Goal: Task Accomplishment & Management: Manage account settings

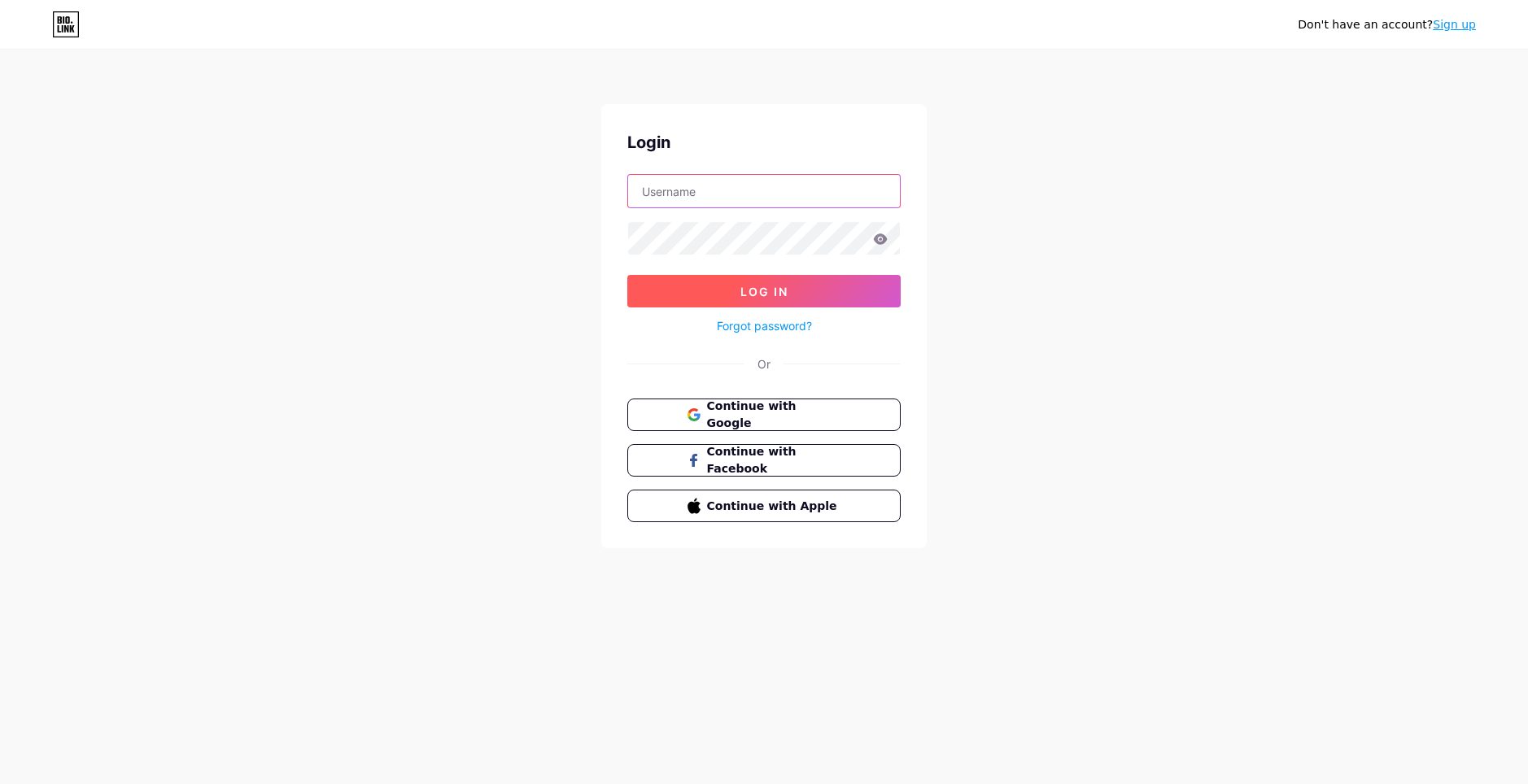
type input "[EMAIL_ADDRESS][DOMAIN_NAME]"
click at [805, 291] on button "Log In" at bounding box center [764, 291] width 273 height 33
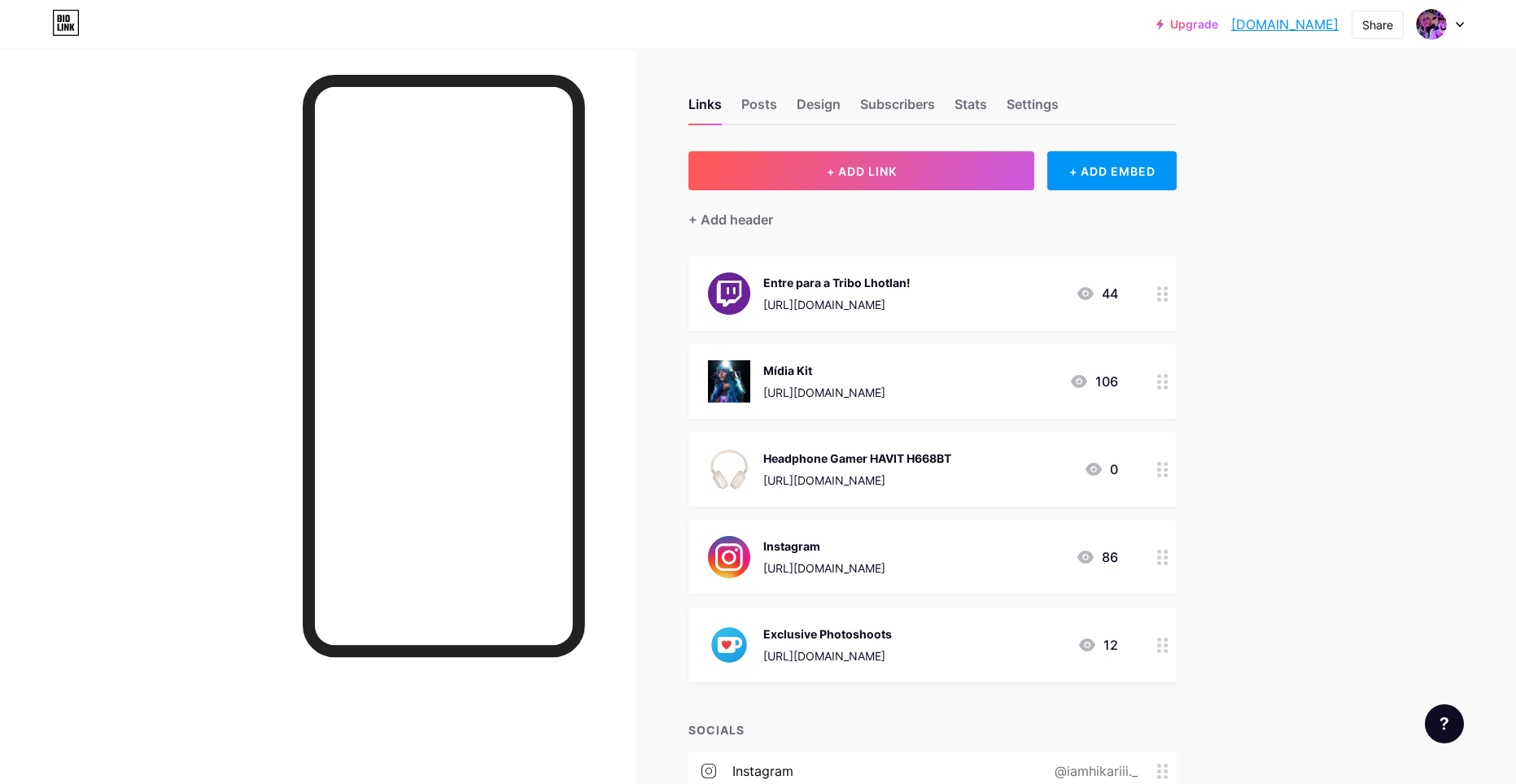
click at [848, 385] on div "[URL][DOMAIN_NAME]" at bounding box center [823, 392] width 122 height 17
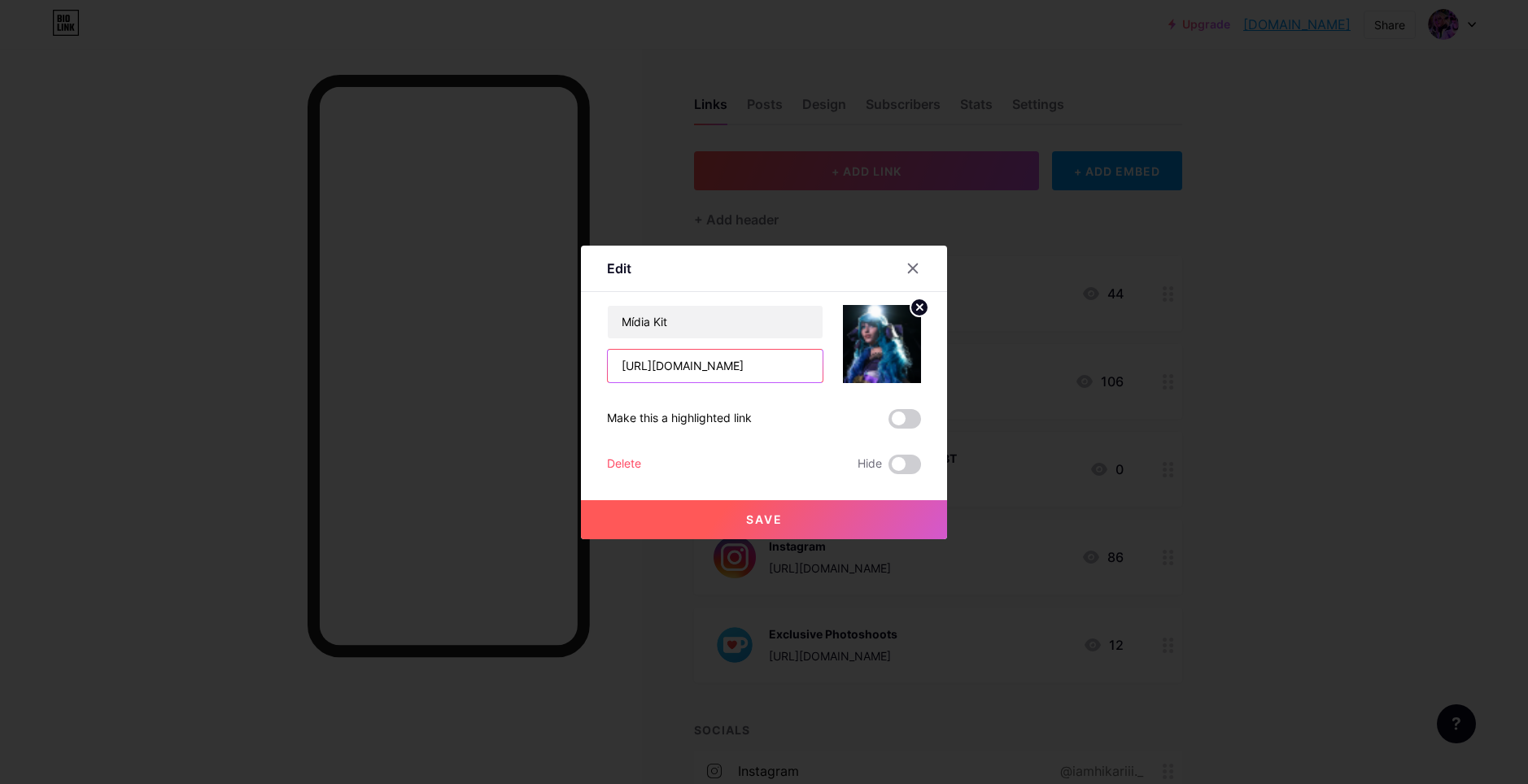
click at [796, 367] on input "[URL][DOMAIN_NAME]" at bounding box center [715, 366] width 214 height 33
paste input "text"
paste input "[URL][DOMAIN_NAME]"
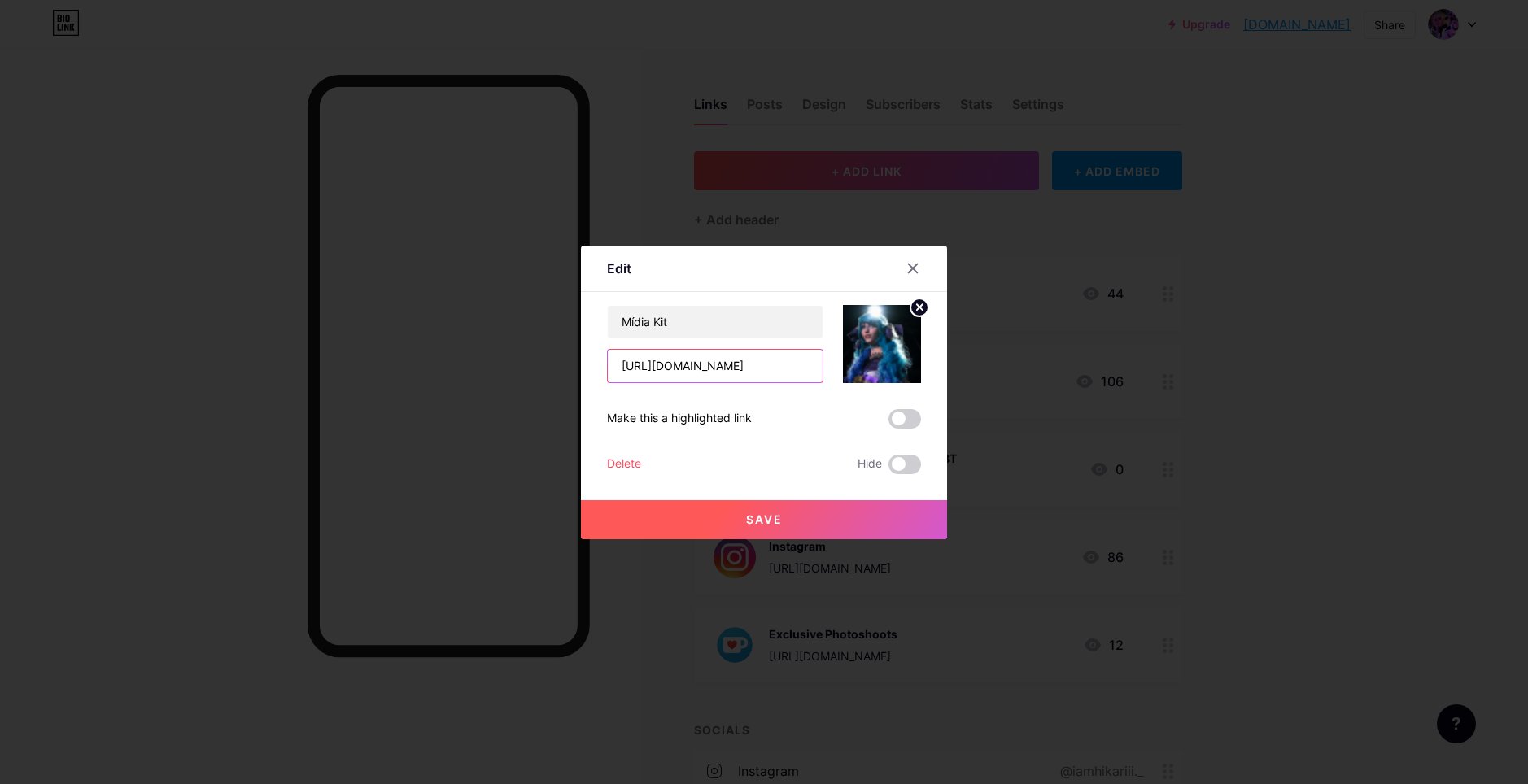
scroll to position [0, 42]
type input "[URL][DOMAIN_NAME]"
click at [780, 509] on button "Save" at bounding box center [764, 519] width 366 height 39
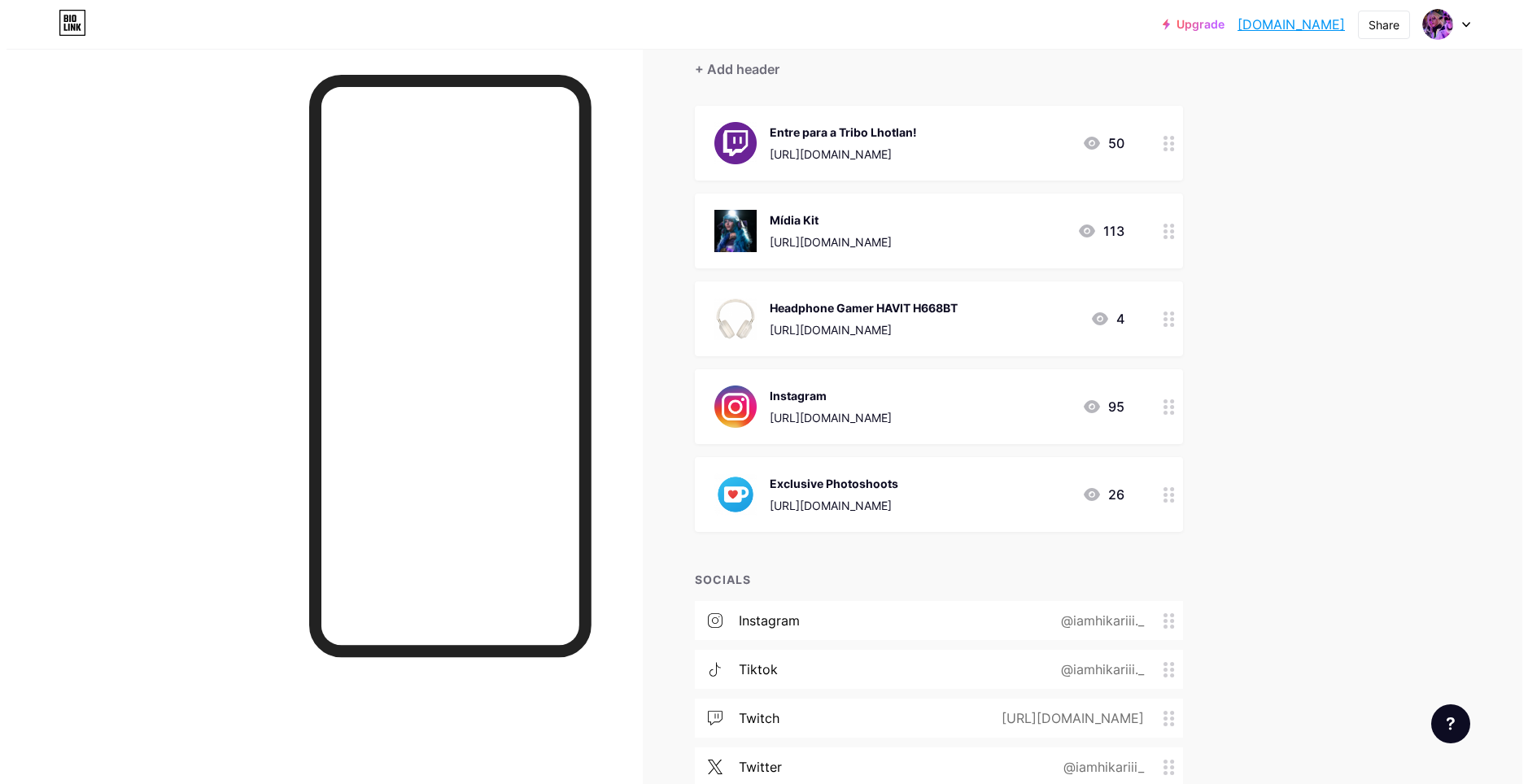
scroll to position [163, 0]
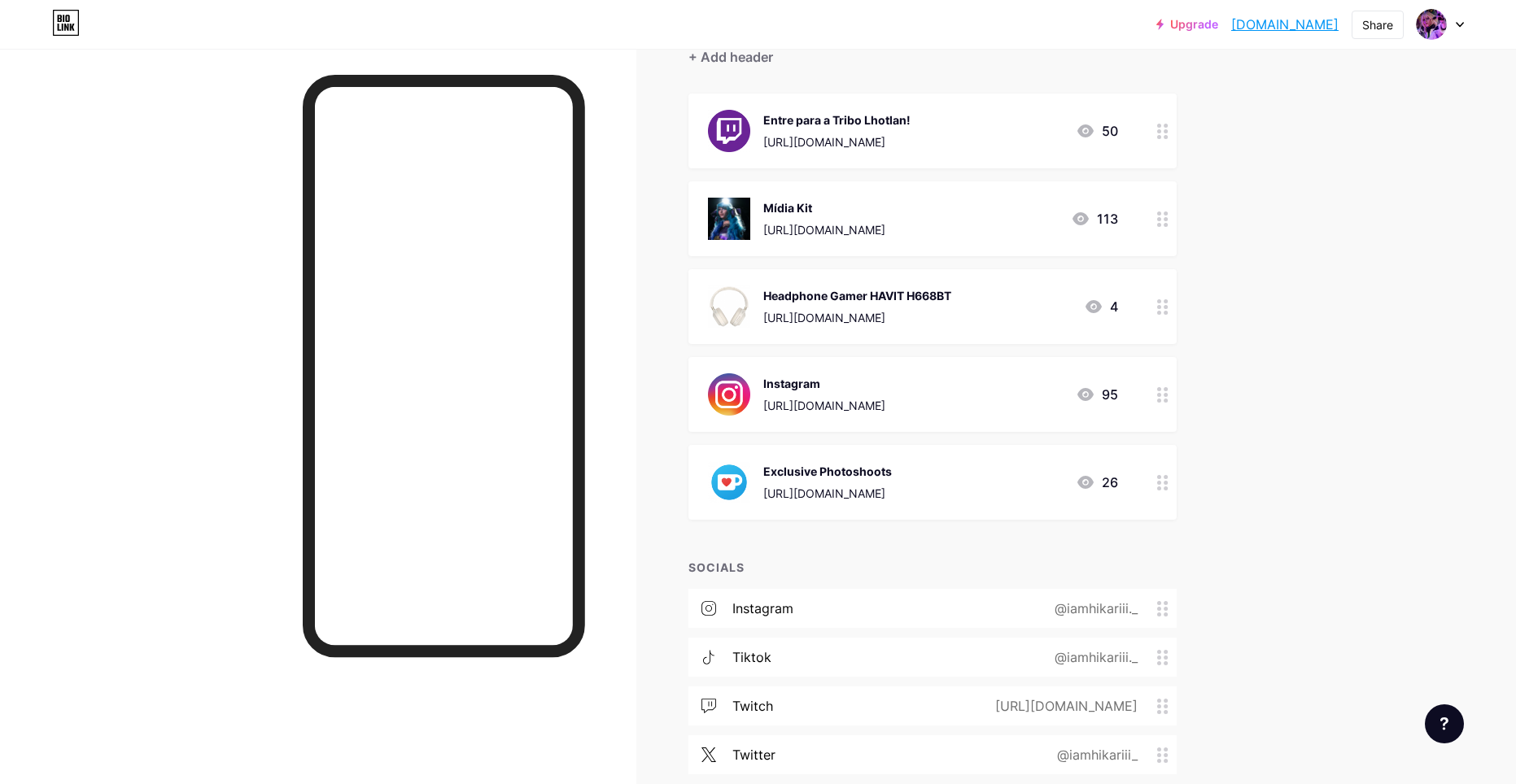
click at [885, 398] on div "[URL][DOMAIN_NAME]" at bounding box center [823, 405] width 122 height 17
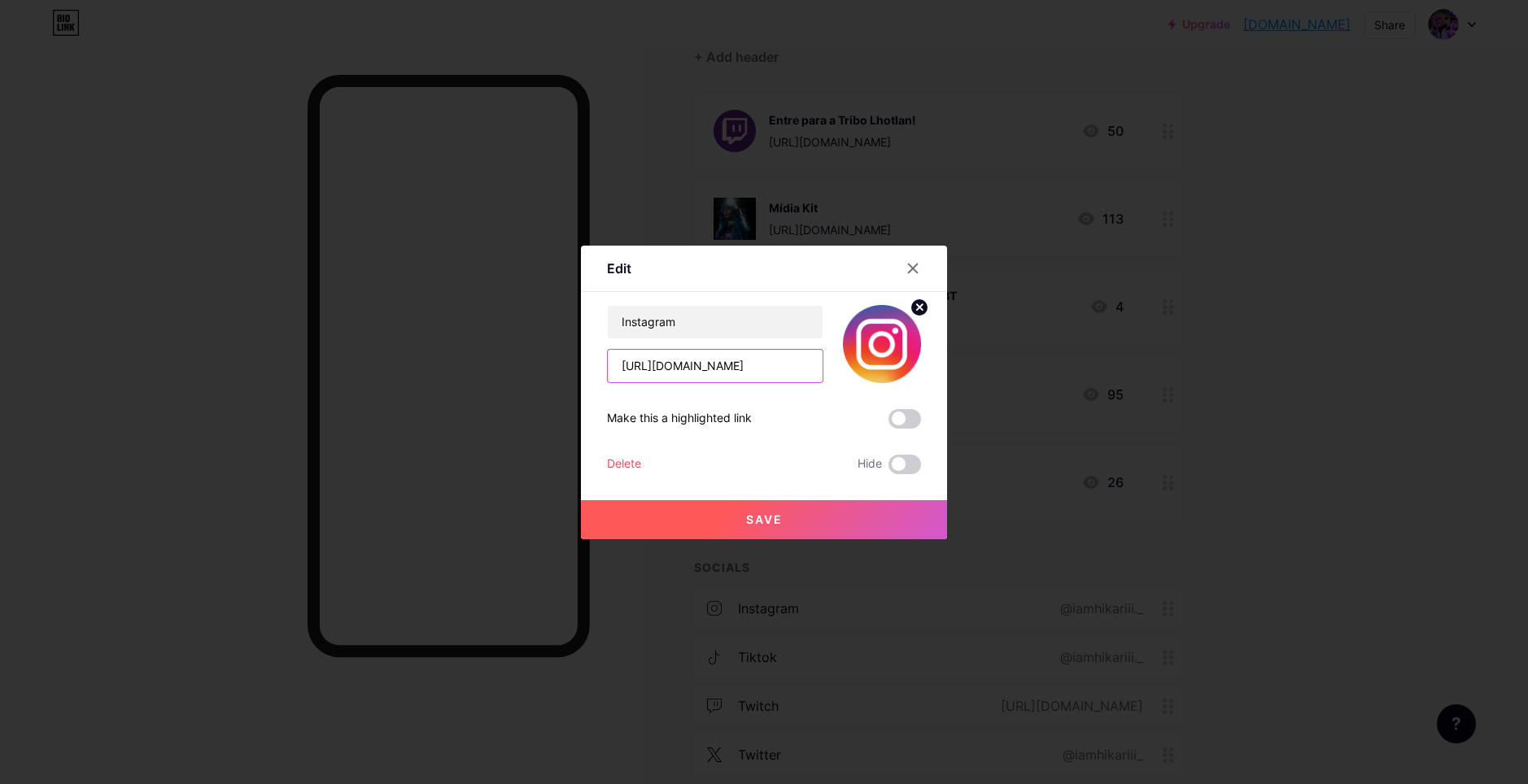
click at [713, 369] on input "[URL][DOMAIN_NAME]" at bounding box center [715, 366] width 214 height 33
paste input "hikarisolem"
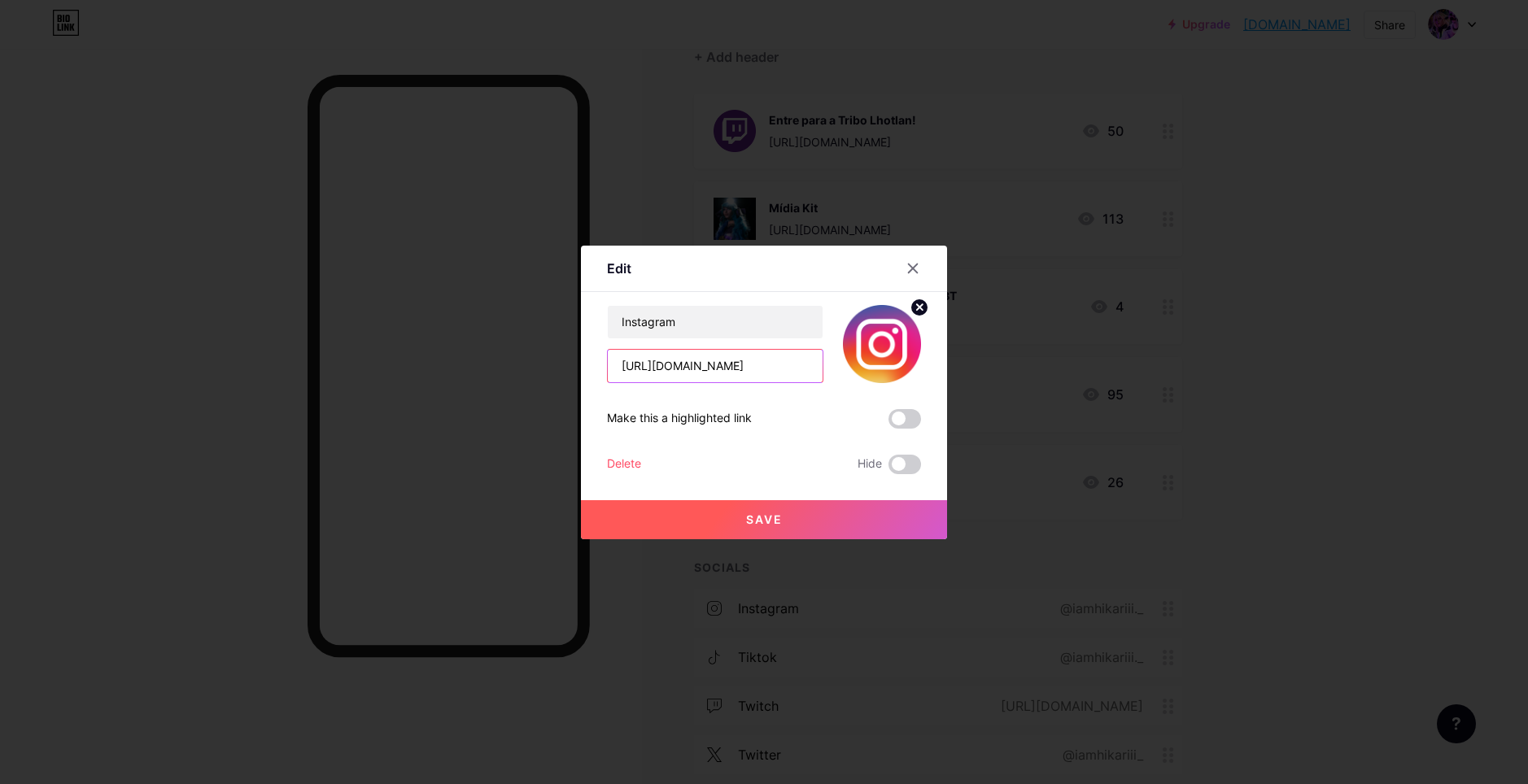
type input "[URL][DOMAIN_NAME]"
click at [786, 524] on button "Save" at bounding box center [764, 519] width 366 height 39
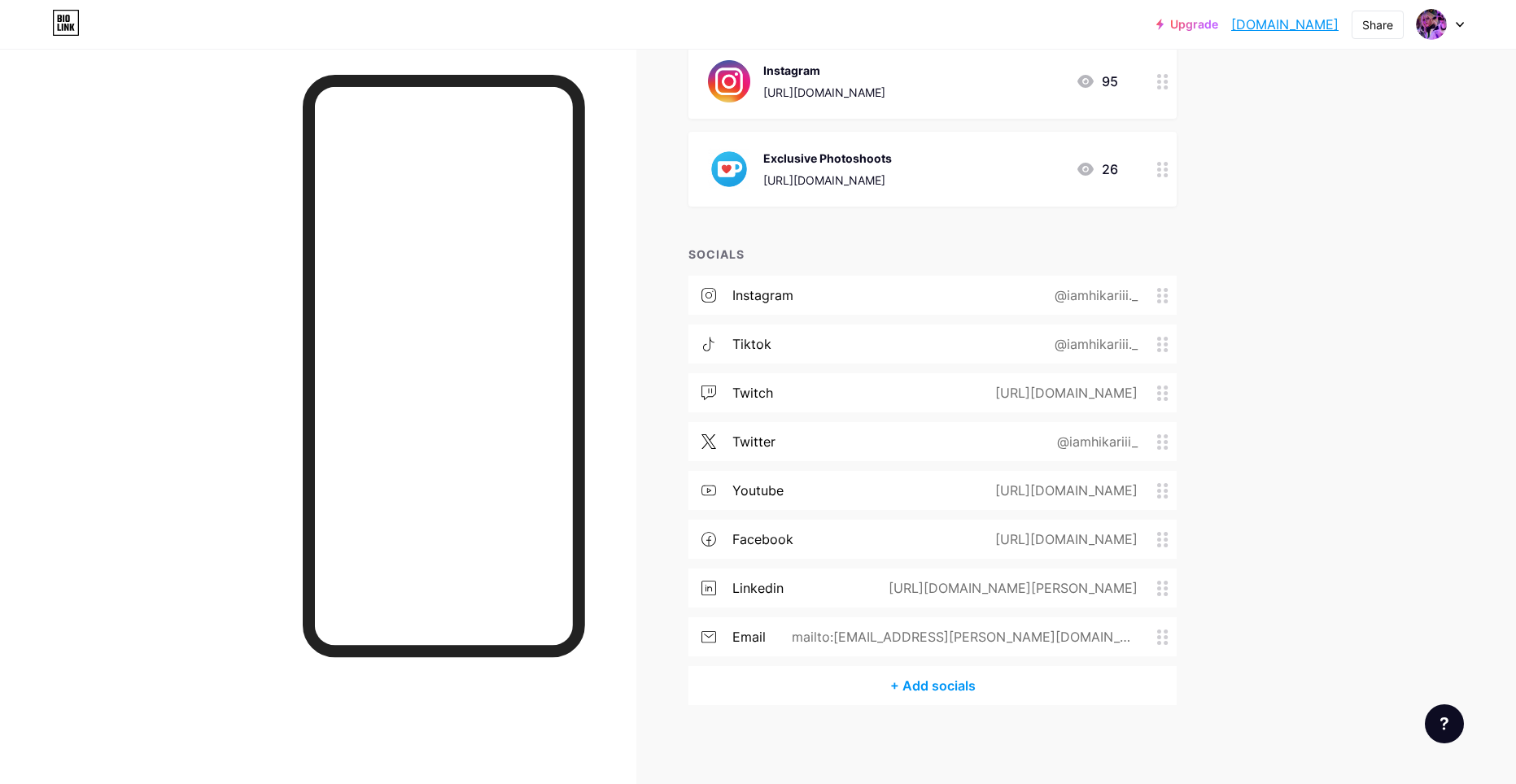
scroll to position [477, 0]
click at [831, 301] on div "instagram @iamhikariii._" at bounding box center [932, 293] width 488 height 39
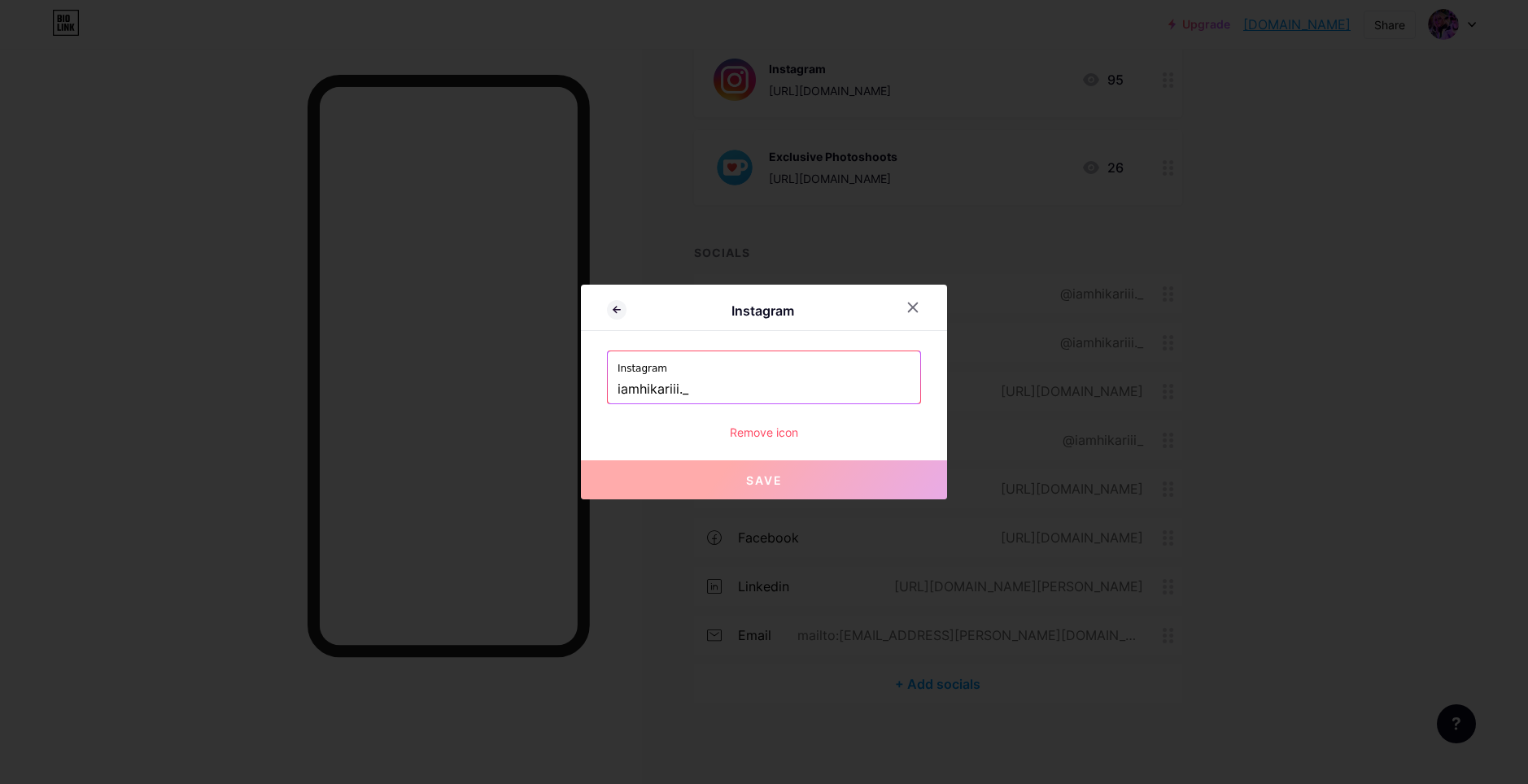
click at [719, 384] on input "iamhikariii._" at bounding box center [764, 390] width 293 height 28
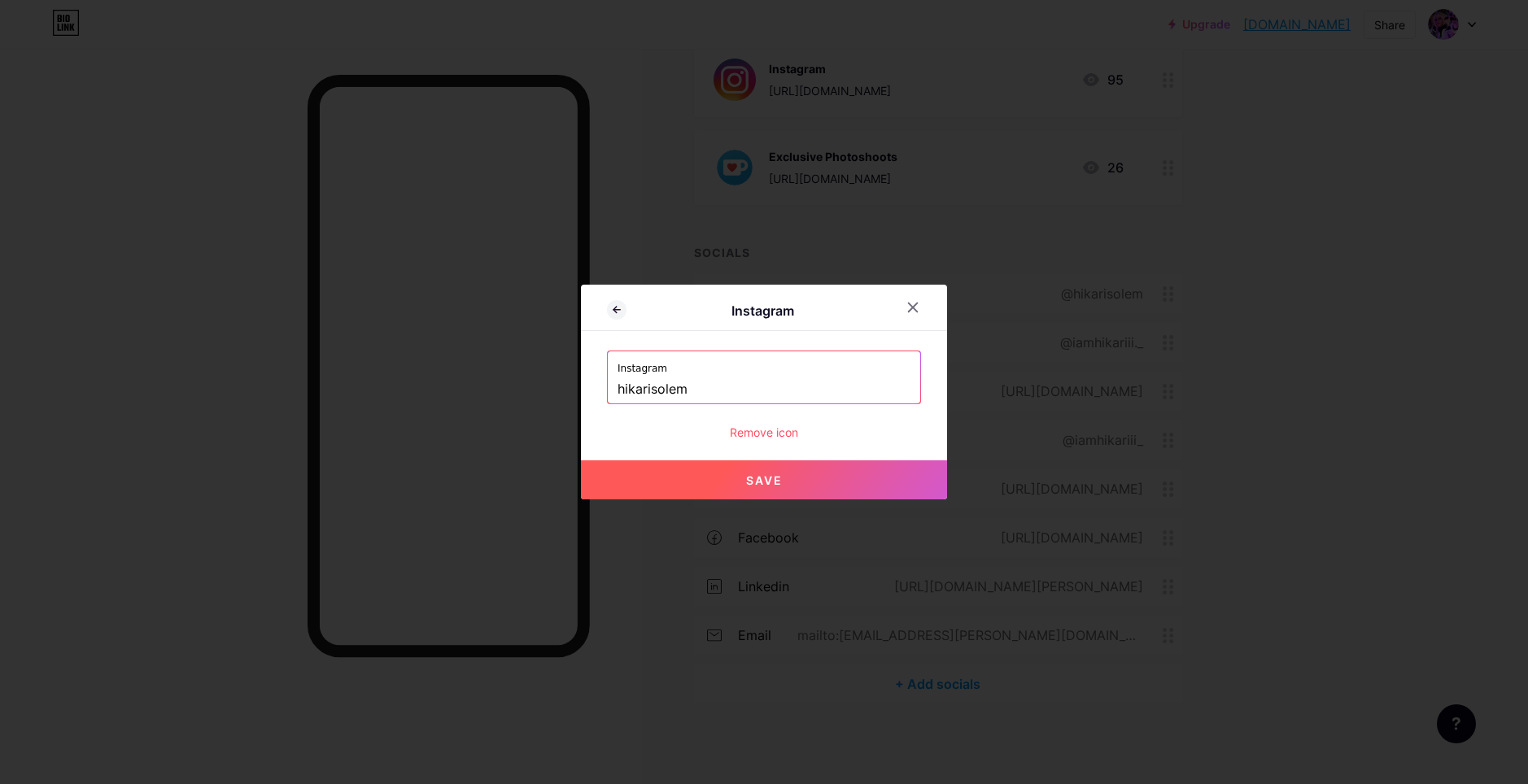
click at [768, 470] on button "Save" at bounding box center [764, 479] width 366 height 39
type input "[URL][DOMAIN_NAME]"
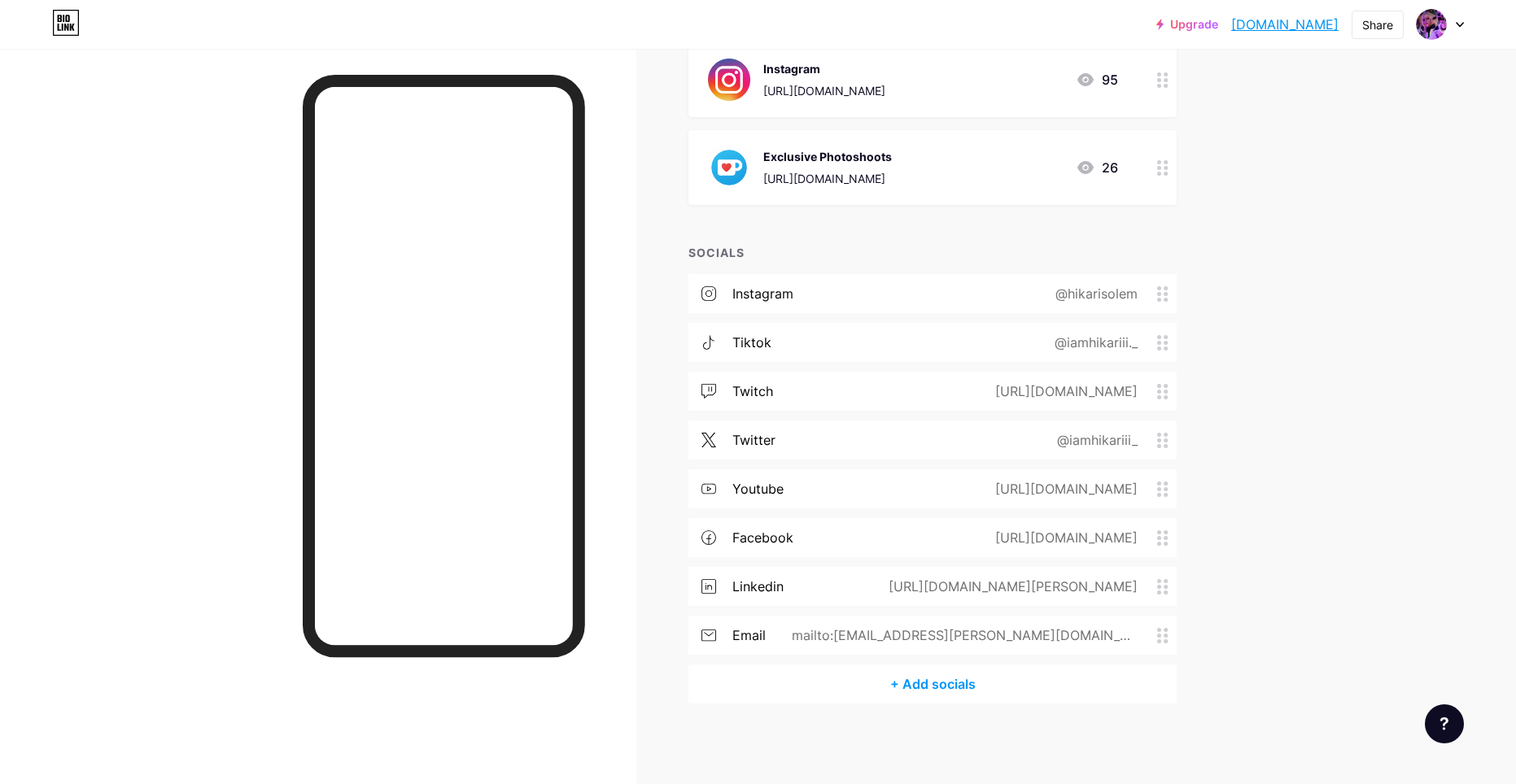
click at [873, 340] on div "tiktok @iamhikariii._" at bounding box center [932, 341] width 488 height 39
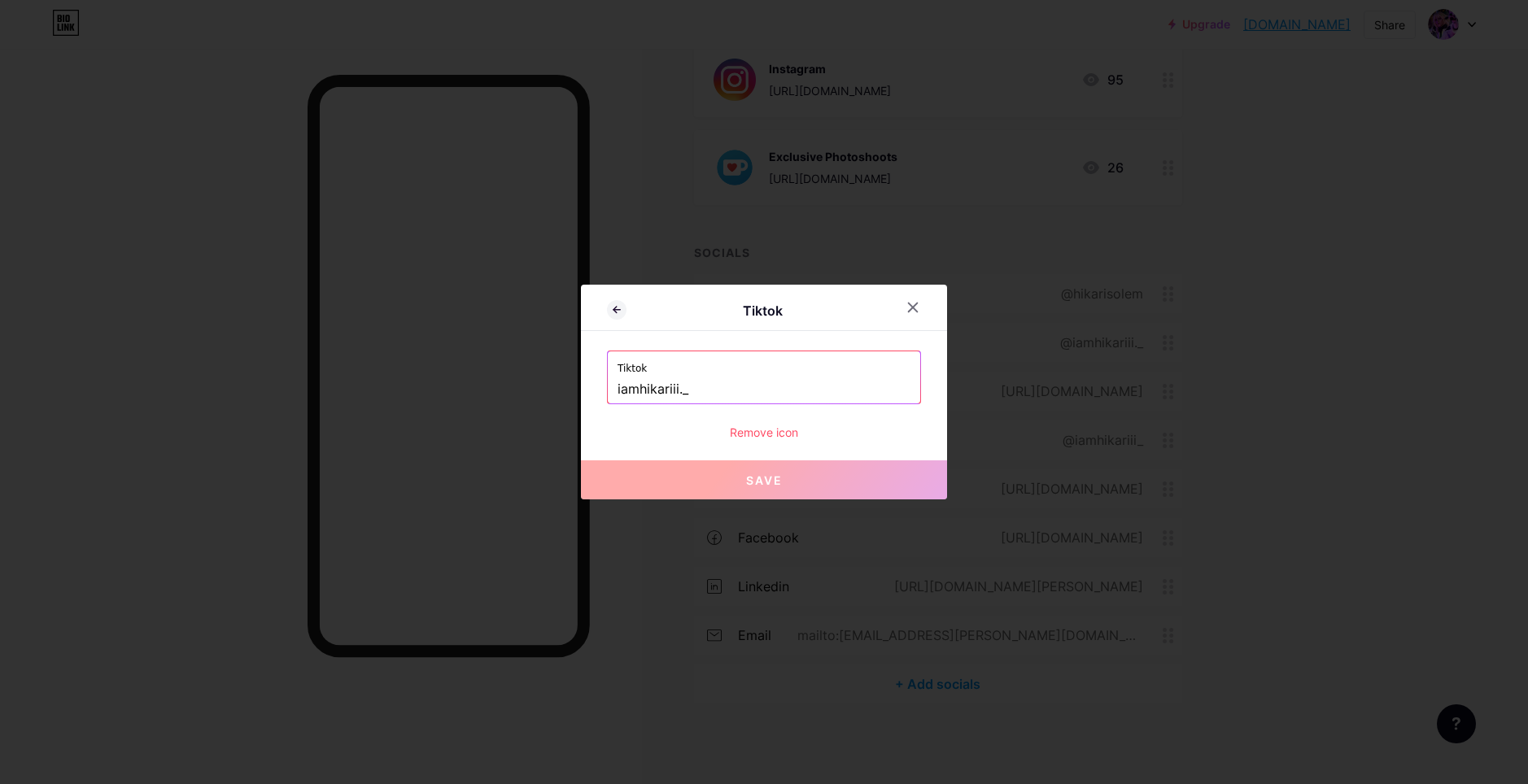
click at [770, 372] on label "Tiktok" at bounding box center [764, 363] width 293 height 24
click at [751, 392] on input "iamhikariii._" at bounding box center [764, 390] width 293 height 28
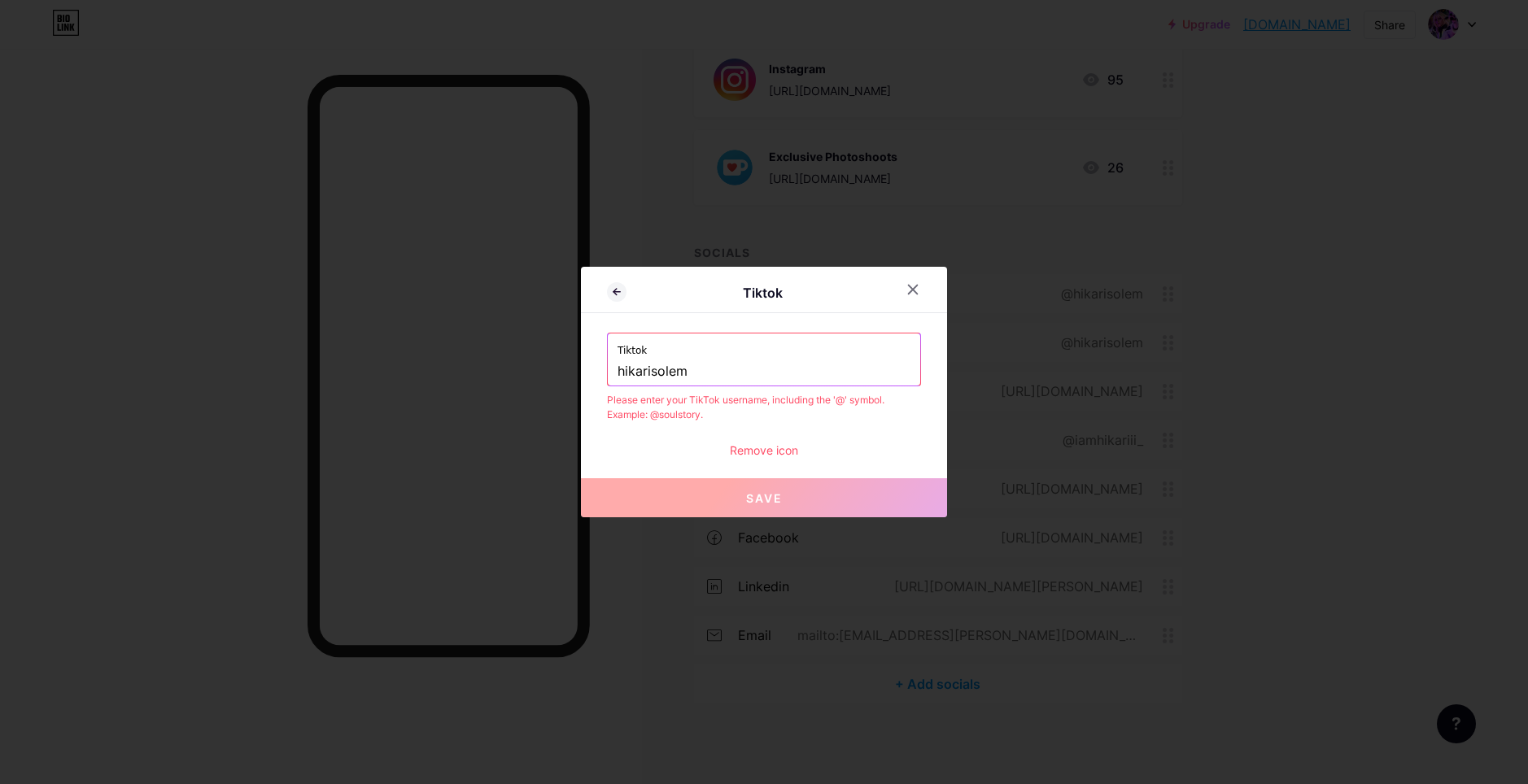
click at [611, 376] on div "Tiktok hikarisolem" at bounding box center [764, 360] width 312 height 52
click at [618, 373] on input "hikarisolem" at bounding box center [764, 372] width 293 height 28
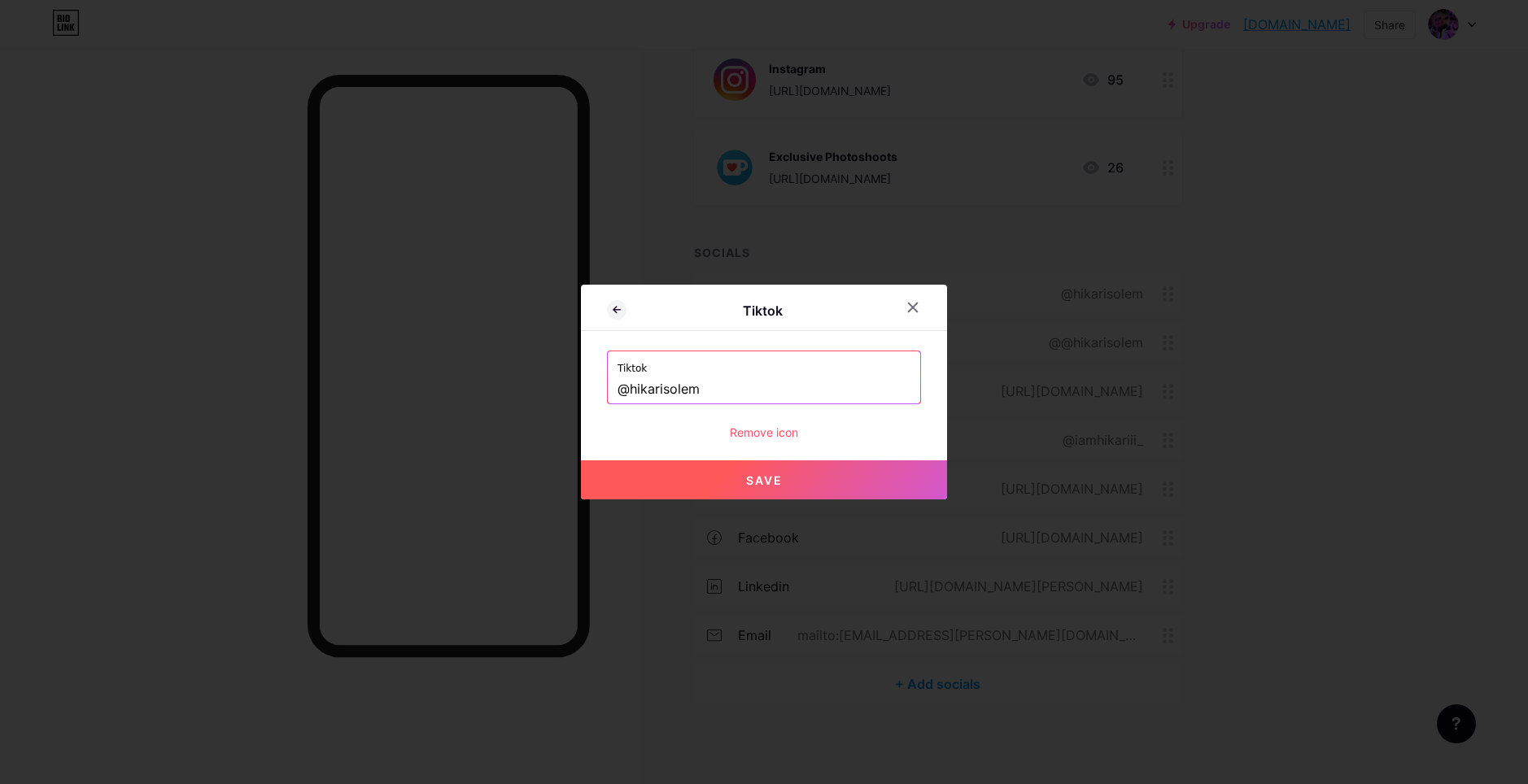
type input "@hikarisolem"
click at [779, 502] on div at bounding box center [764, 392] width 1528 height 784
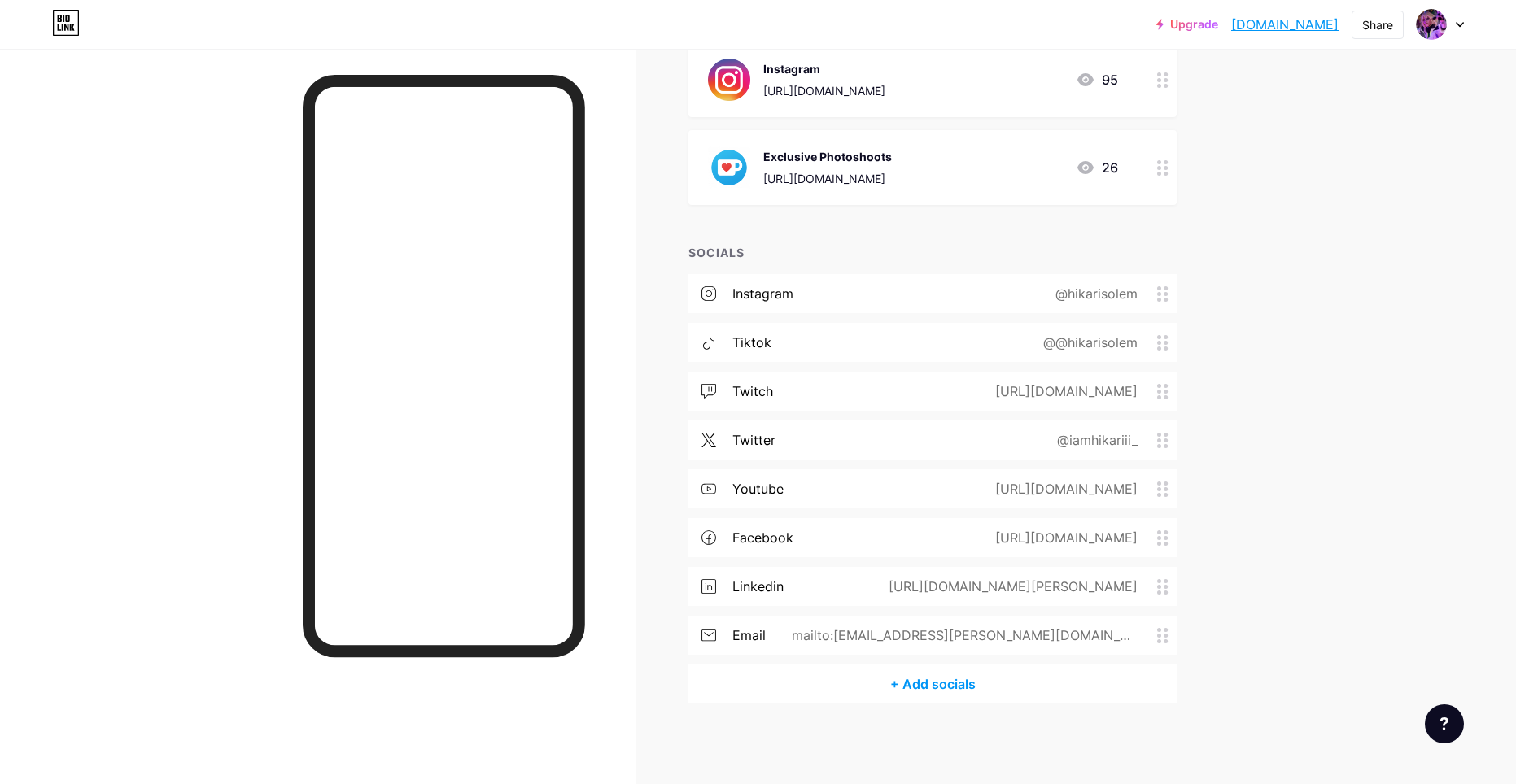
click at [775, 477] on div "youtube [URL][DOMAIN_NAME]" at bounding box center [932, 488] width 488 height 39
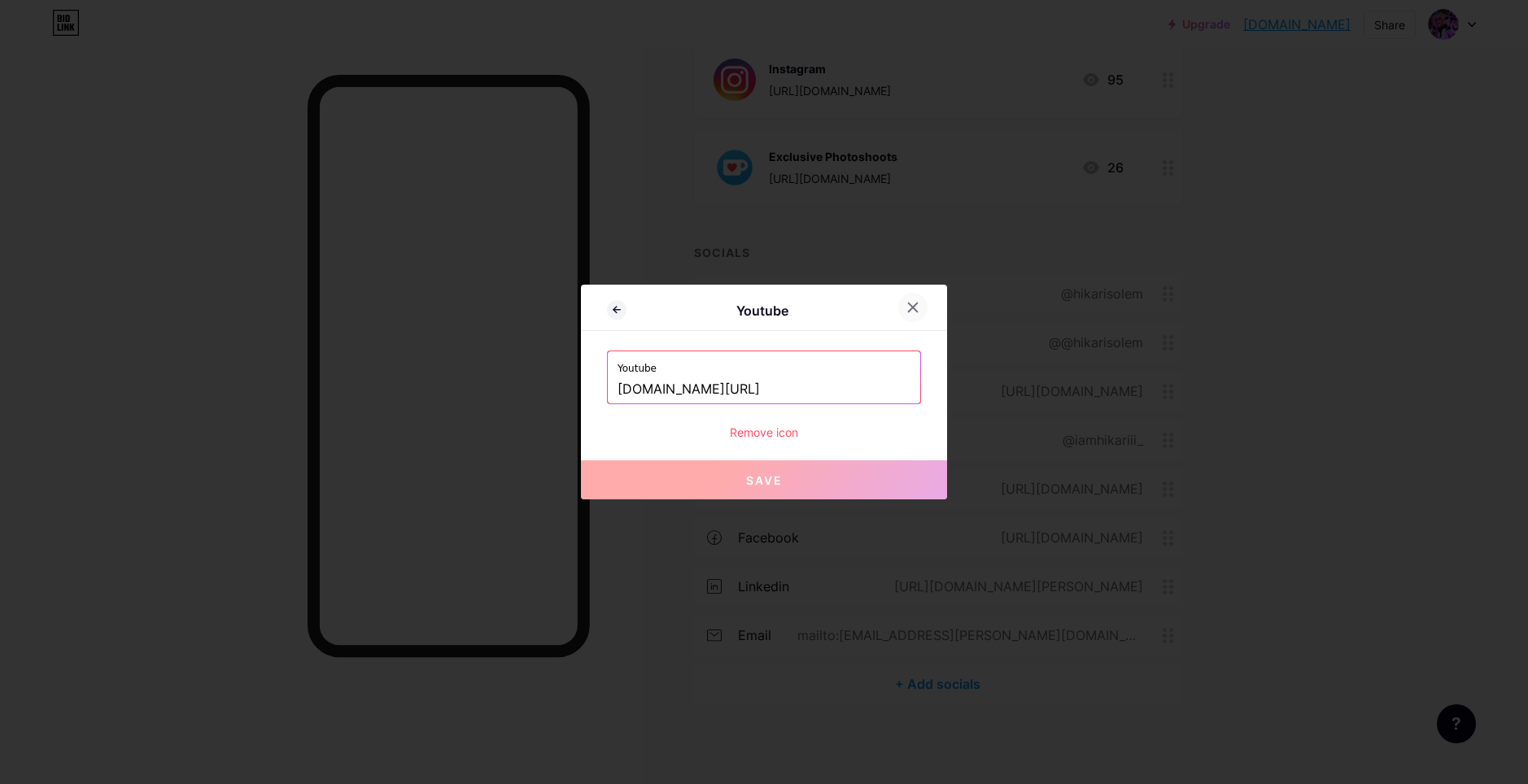
click at [909, 311] on icon at bounding box center [913, 308] width 9 height 9
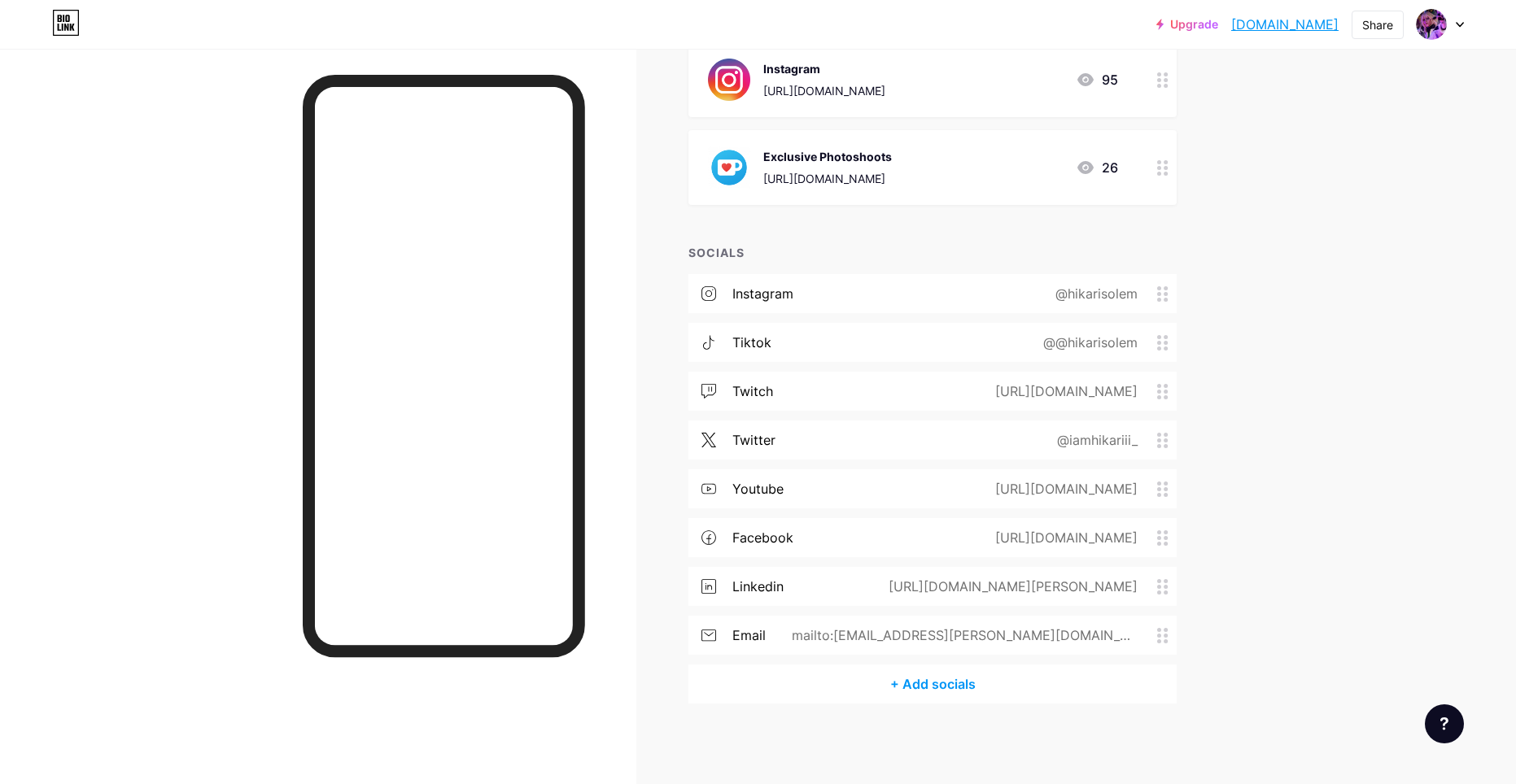
click at [1074, 349] on div "@@hikarisolem" at bounding box center [1087, 342] width 140 height 20
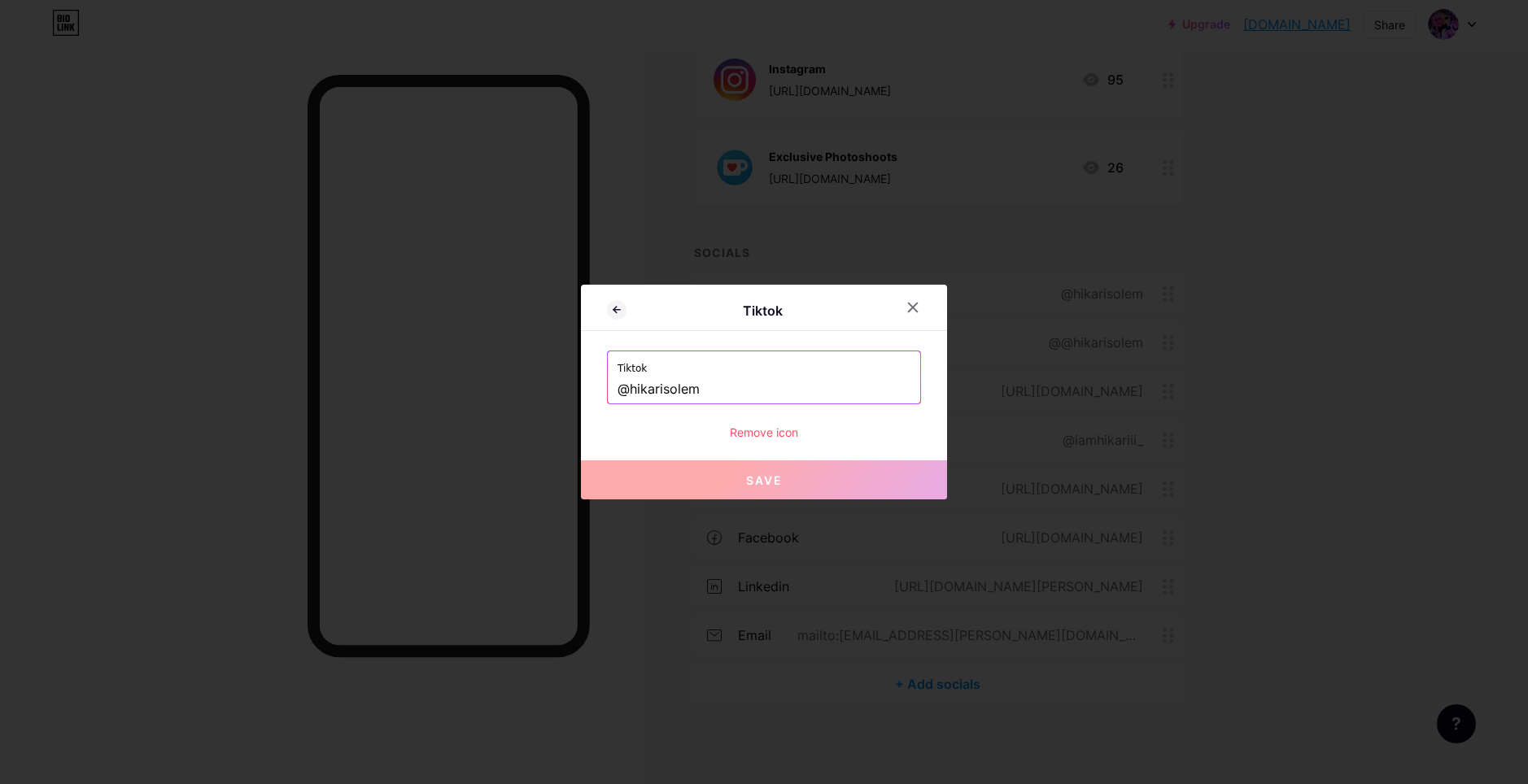
click at [624, 386] on input "@hikarisolem" at bounding box center [764, 390] width 293 height 28
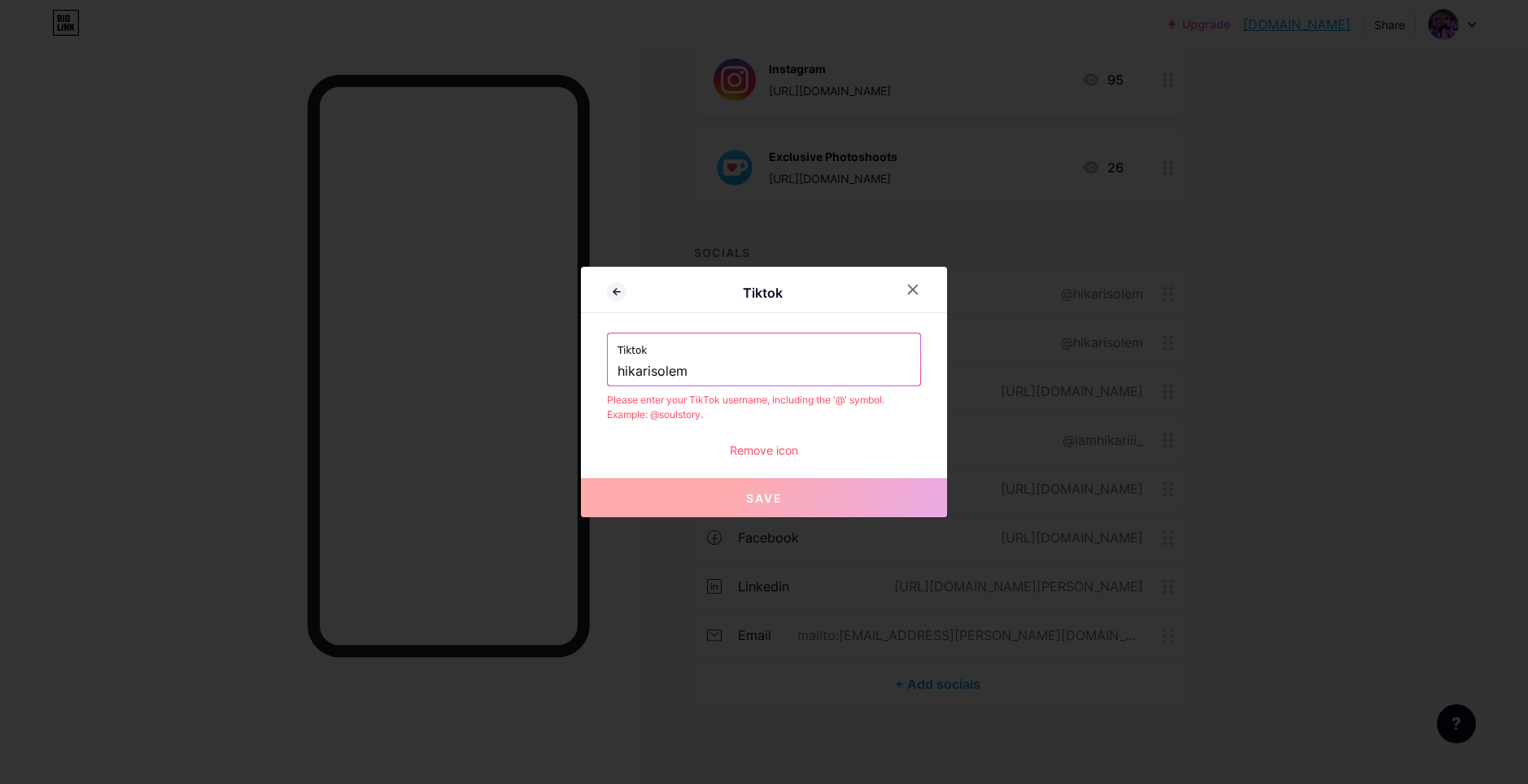
type input "hikarisolem"
click at [763, 494] on span "Save" at bounding box center [764, 498] width 36 height 14
click at [773, 449] on div "Remove icon" at bounding box center [764, 450] width 314 height 17
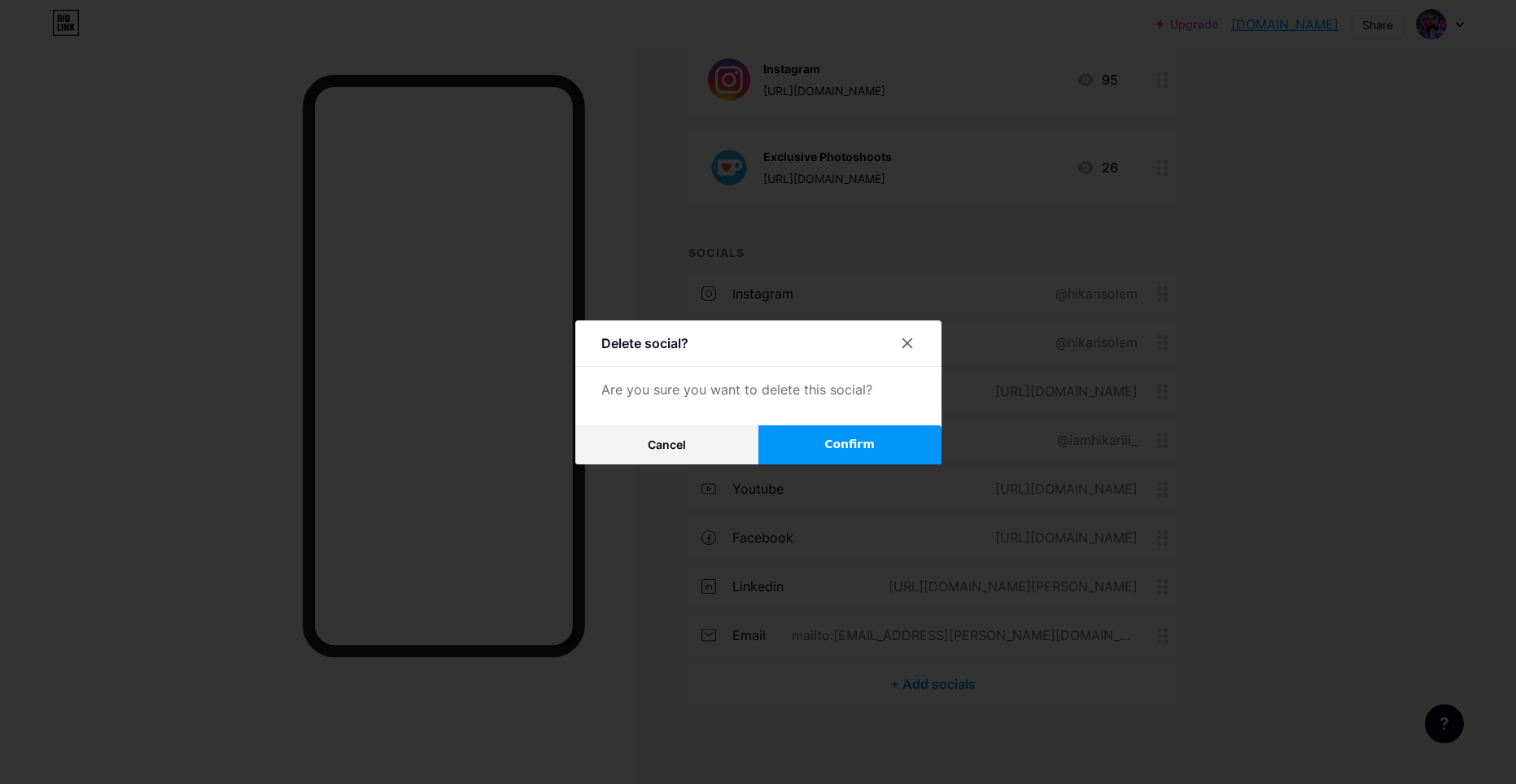
click at [688, 422] on div "Delete social? Are you sure you want to delete this social? Cancel Confirm" at bounding box center [758, 392] width 366 height 144
click at [694, 440] on button "Cancel" at bounding box center [667, 444] width 183 height 39
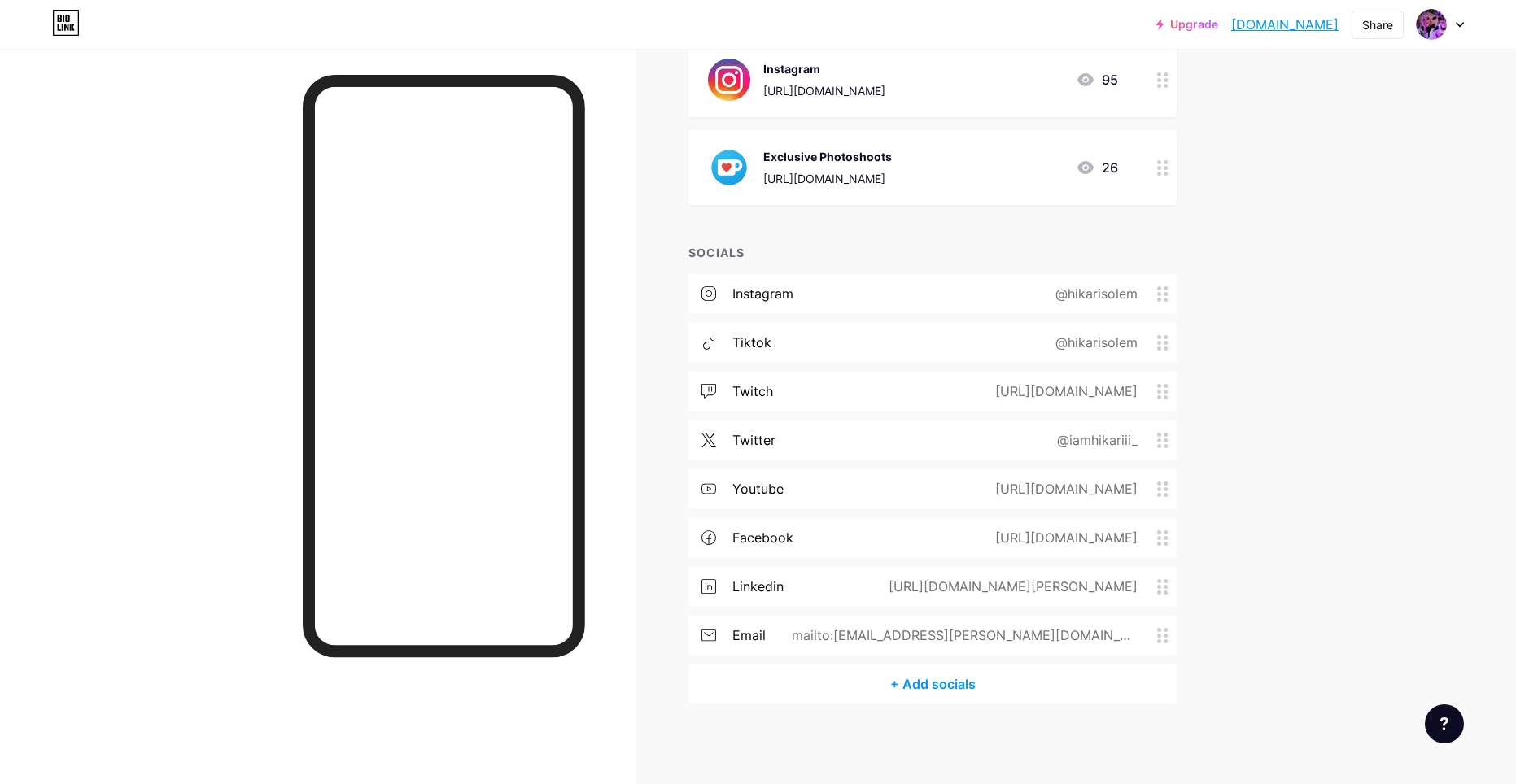
click at [1068, 338] on div "@hikarisolem" at bounding box center [1093, 342] width 128 height 20
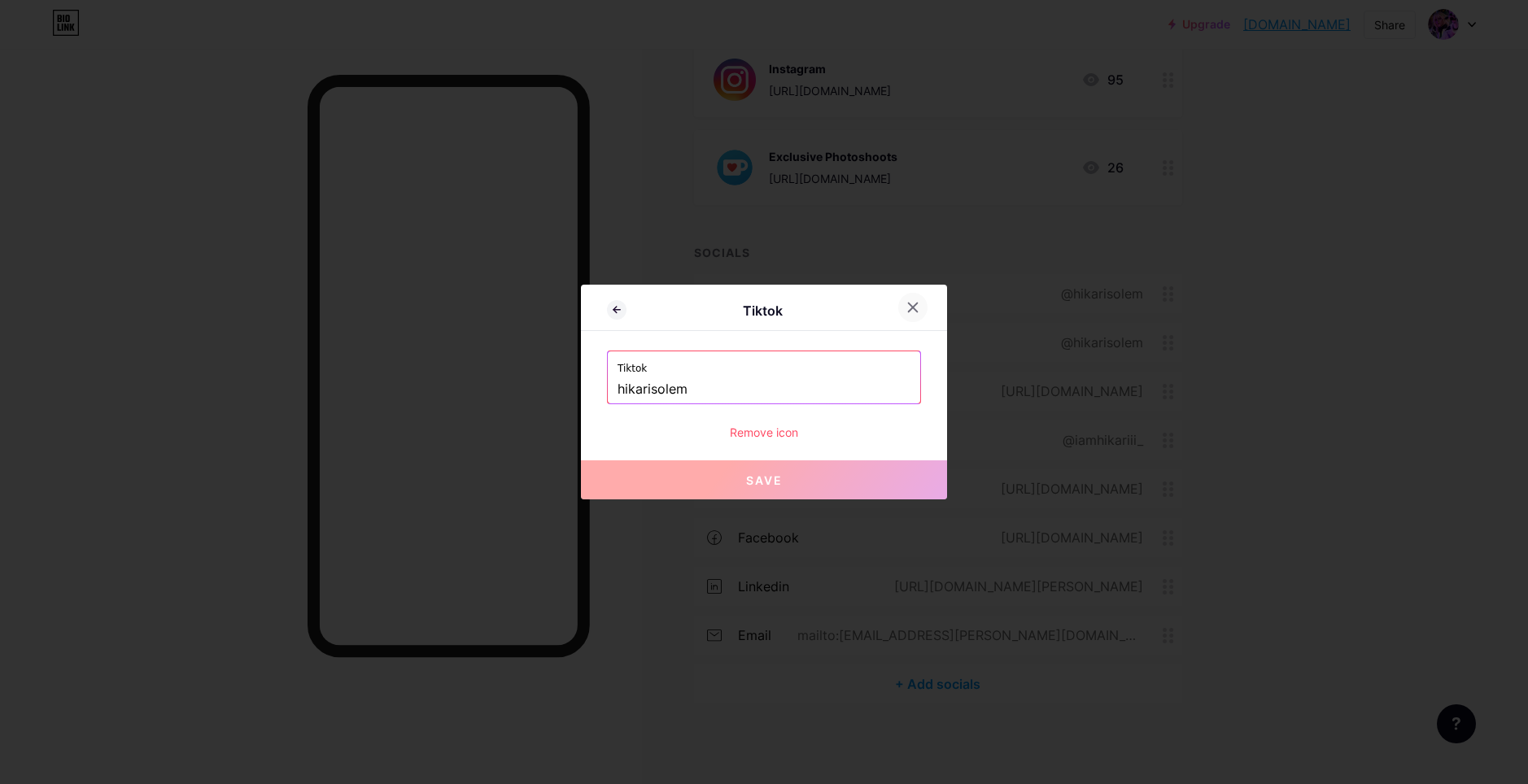
click at [914, 309] on icon at bounding box center [913, 308] width 9 height 9
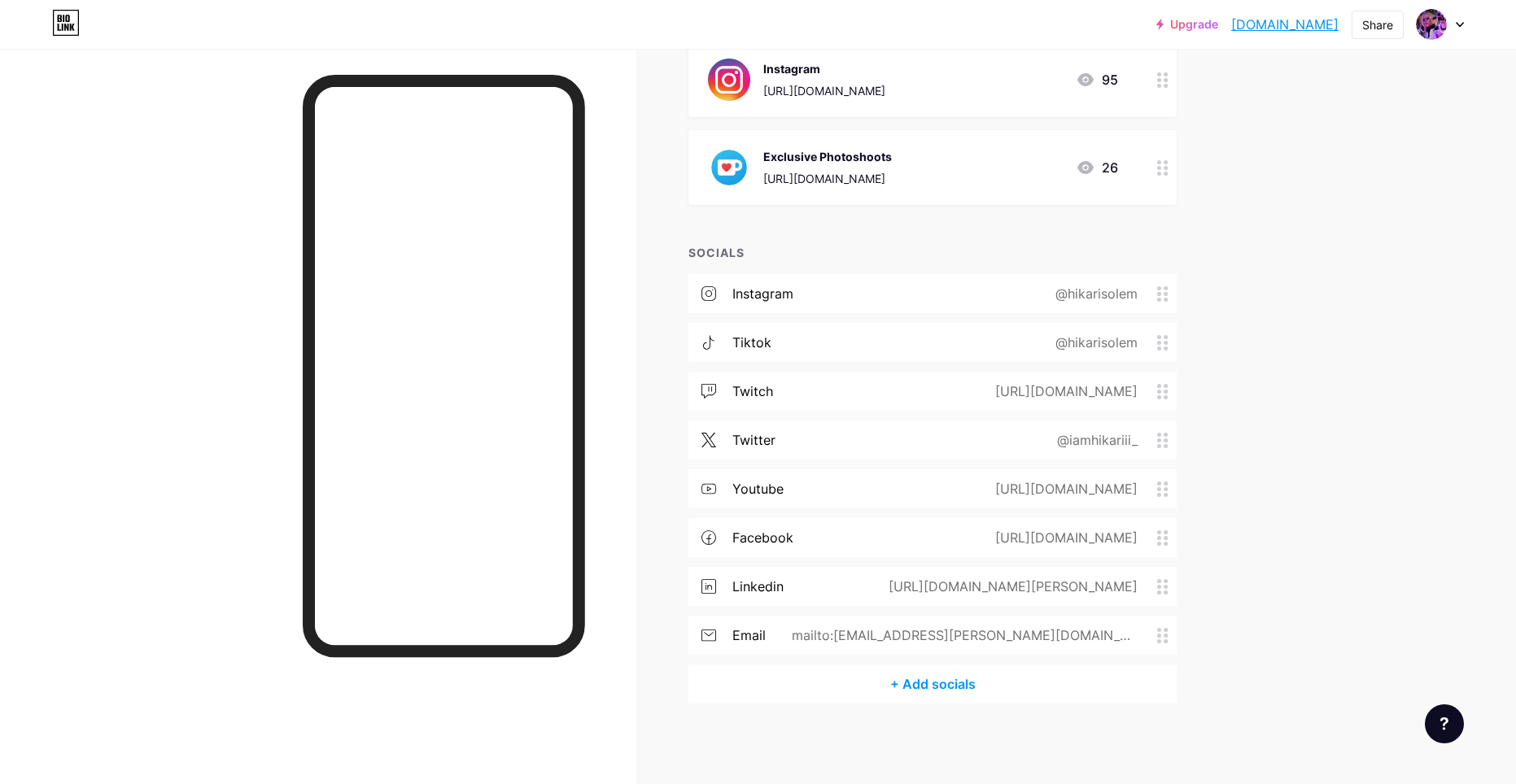
click at [969, 387] on div "[URL][DOMAIN_NAME]" at bounding box center [1062, 391] width 188 height 20
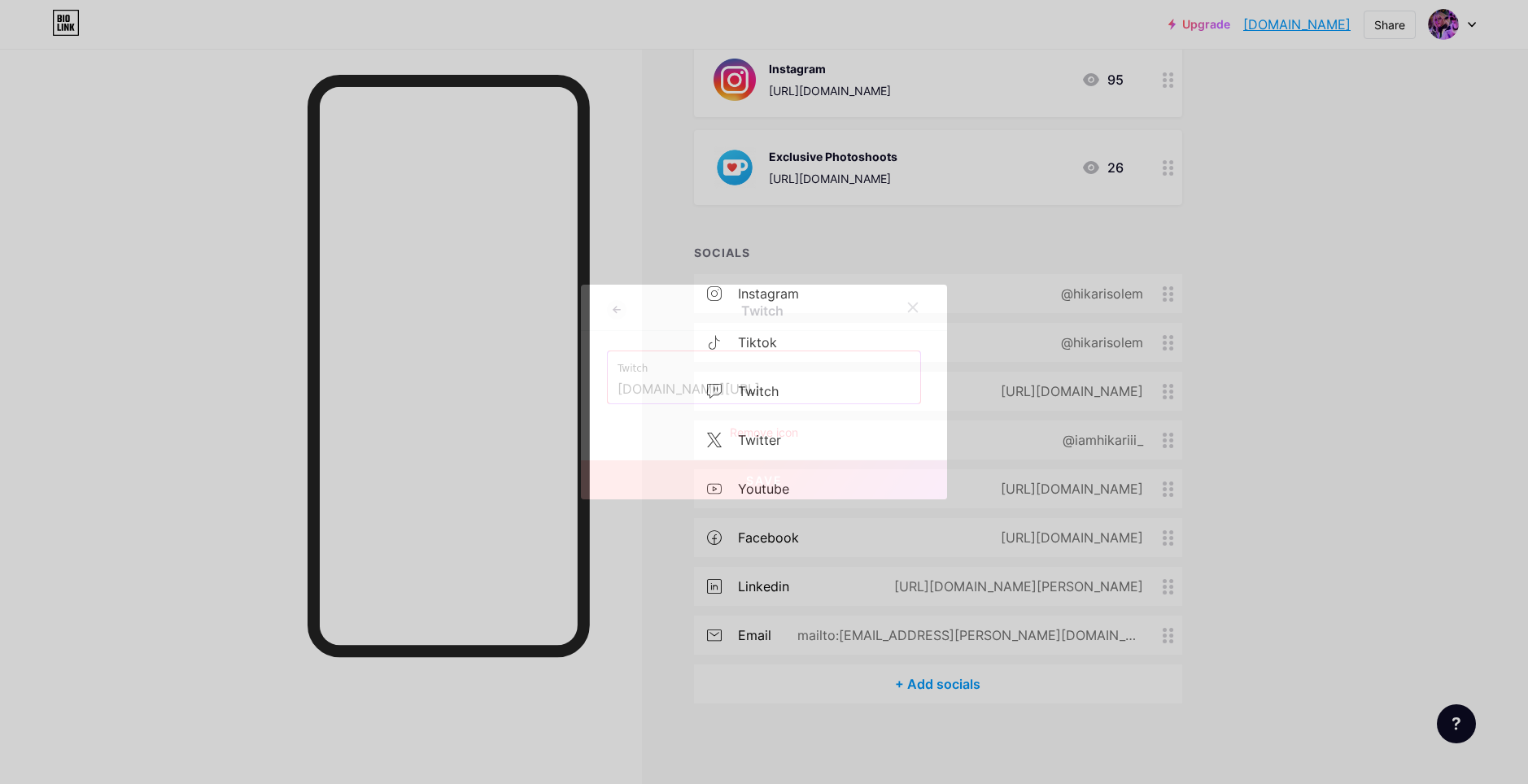
click at [902, 295] on div at bounding box center [923, 308] width 48 height 29
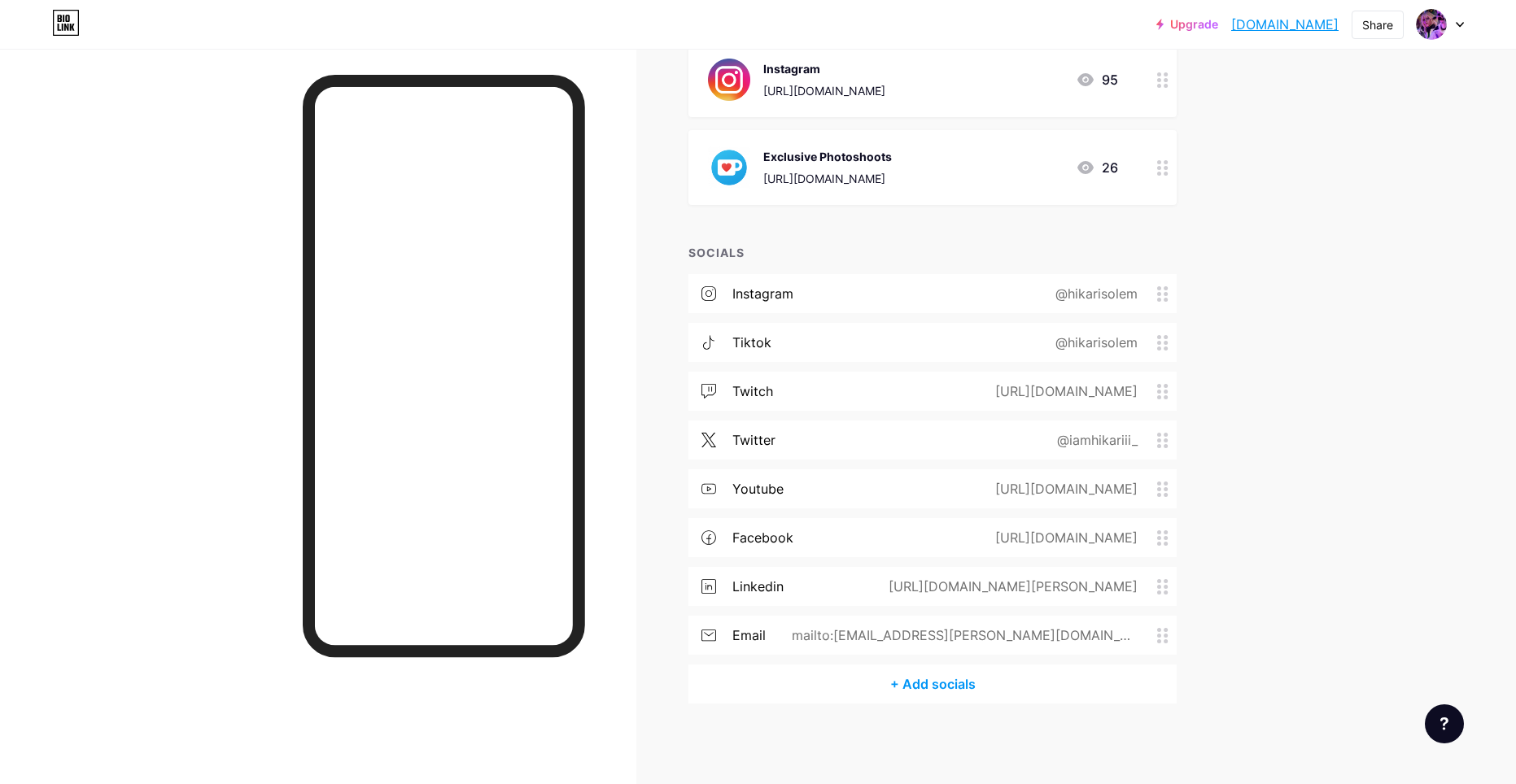
click at [949, 446] on div "twitter @iamhikariii_" at bounding box center [932, 439] width 488 height 39
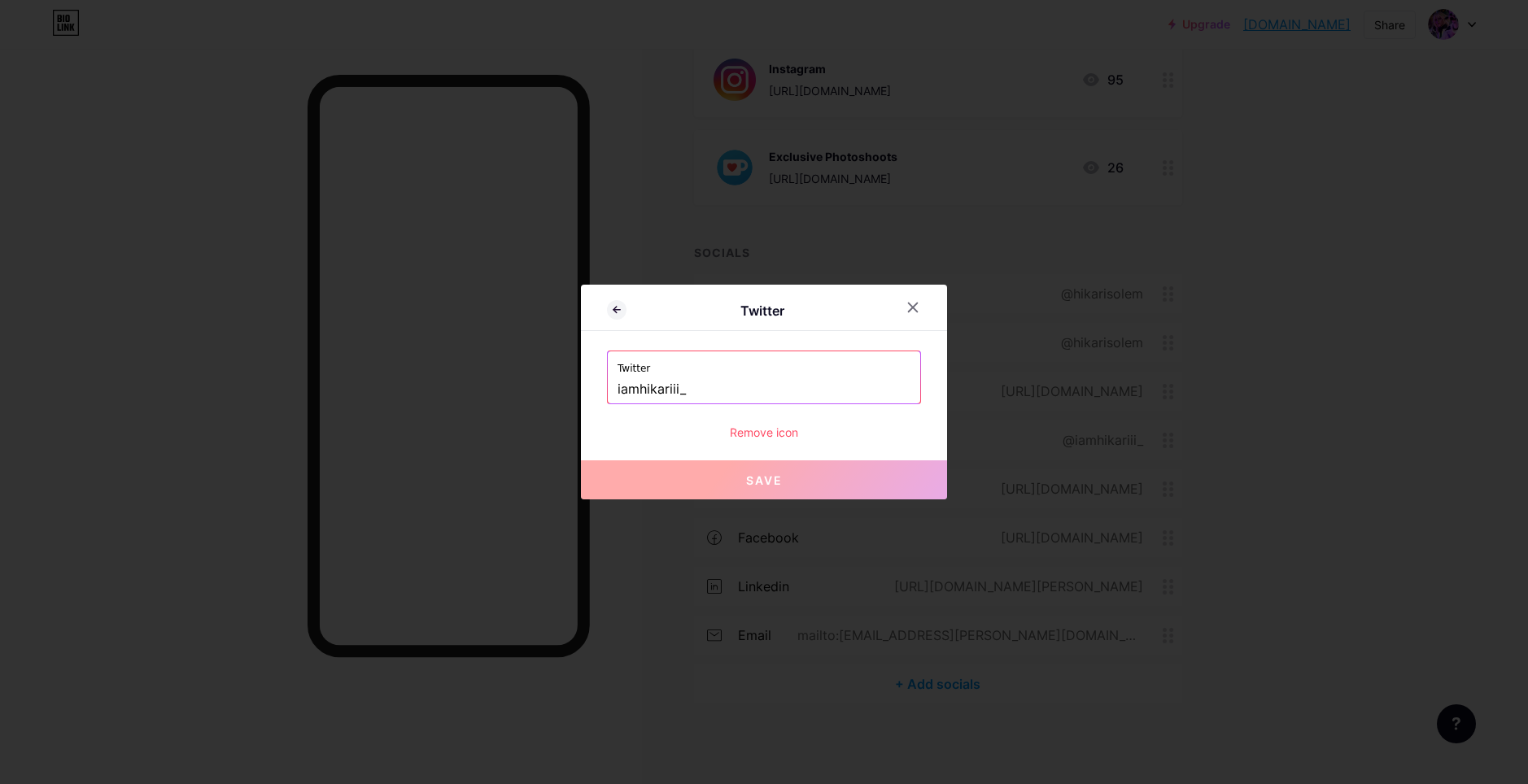
click at [780, 396] on input "iamhikariii_" at bounding box center [764, 390] width 293 height 28
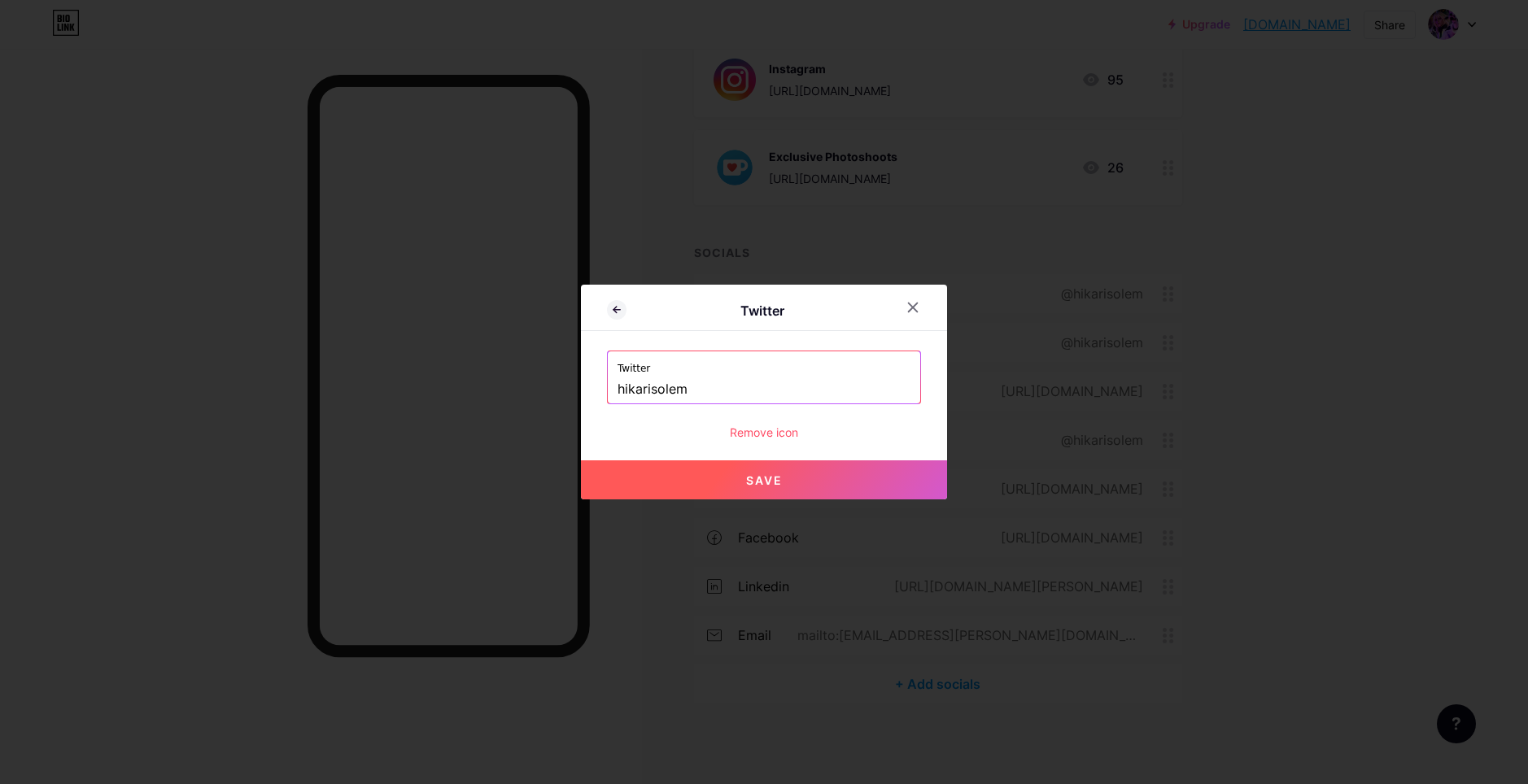
click at [832, 487] on button "Save" at bounding box center [764, 479] width 366 height 39
type input "[URL][DOMAIN_NAME]"
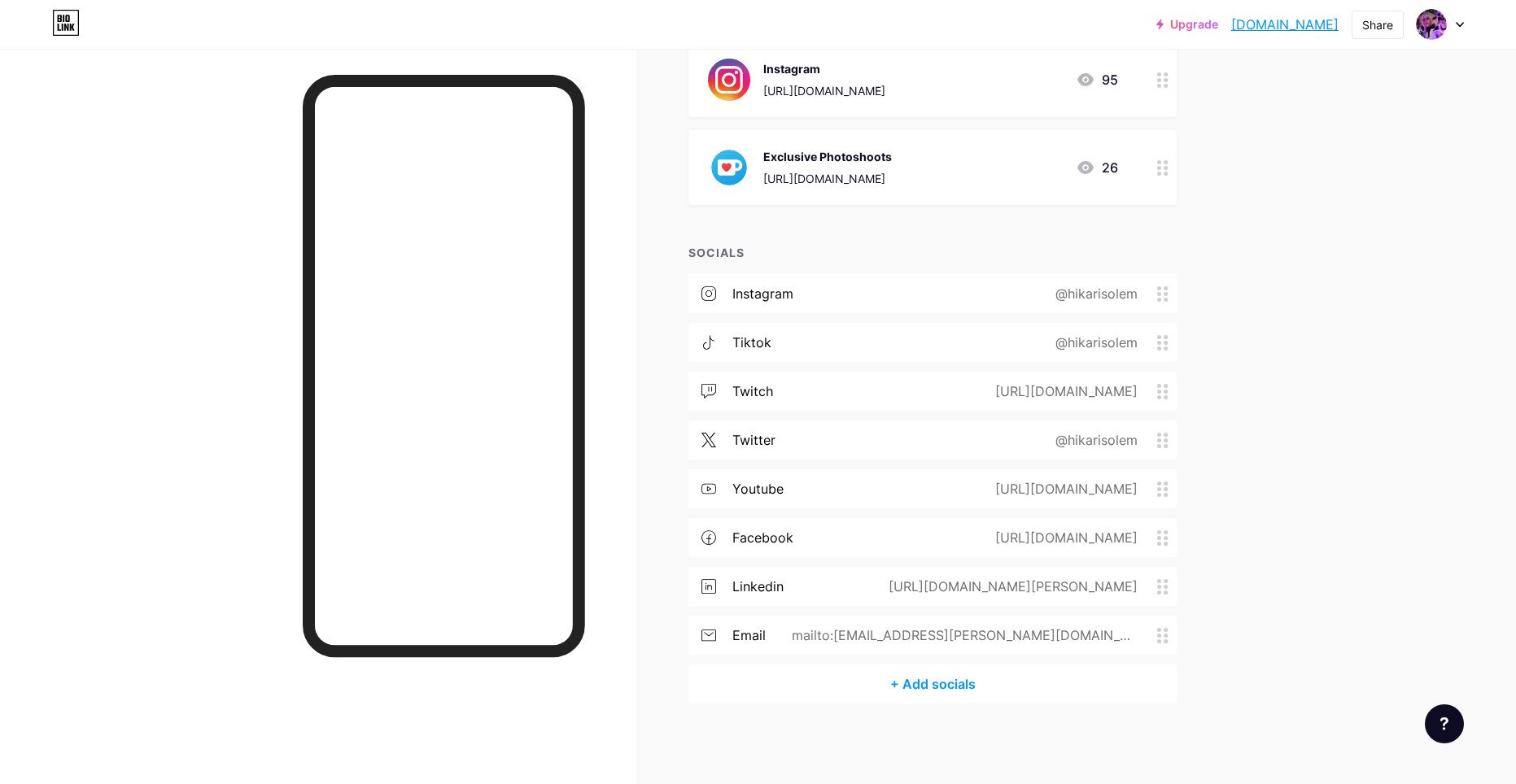
click at [923, 635] on div "mailto:[EMAIL_ADDRESS][PERSON_NAME][DOMAIN_NAME]" at bounding box center [961, 634] width 391 height 20
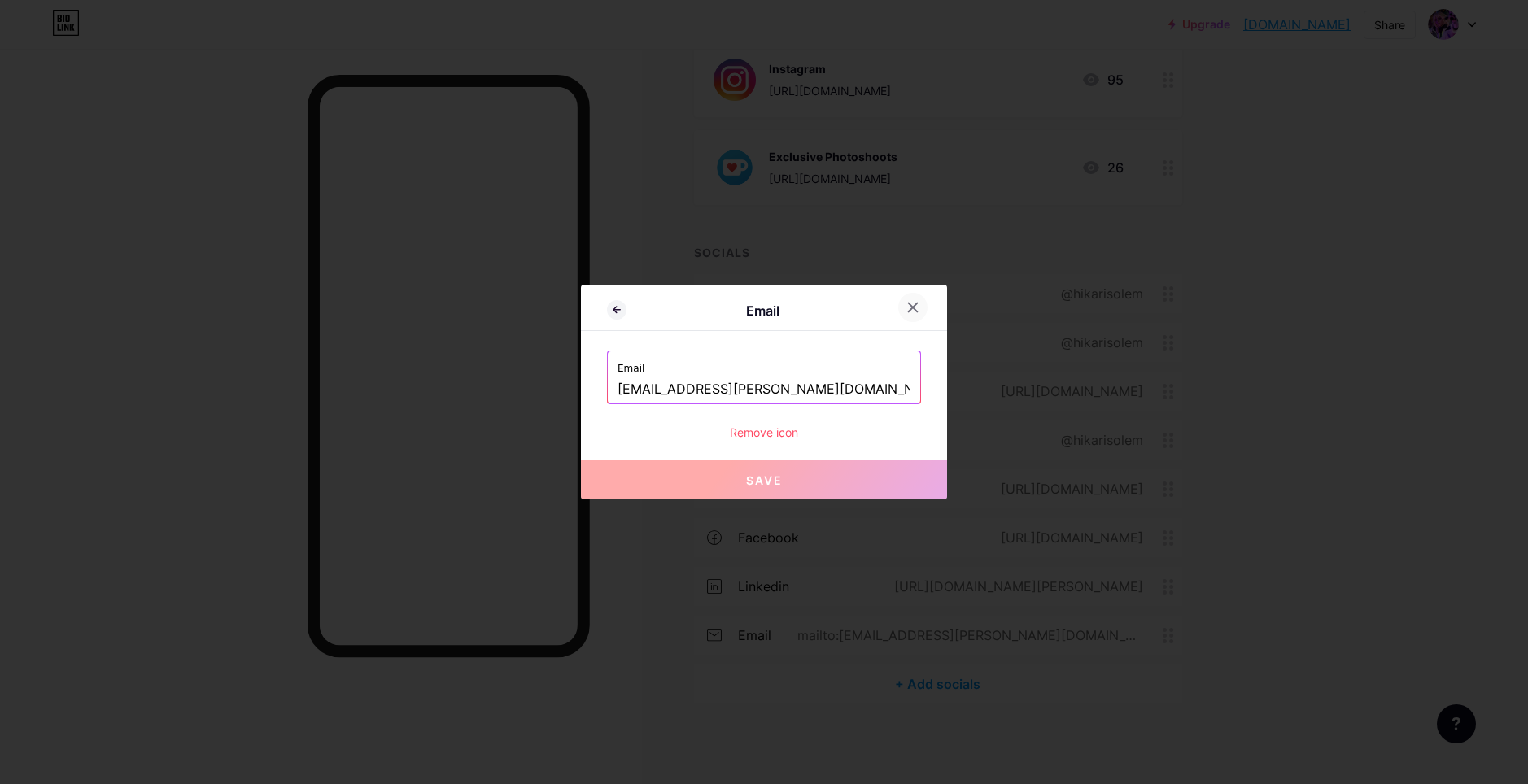
click at [914, 309] on icon at bounding box center [913, 308] width 9 height 9
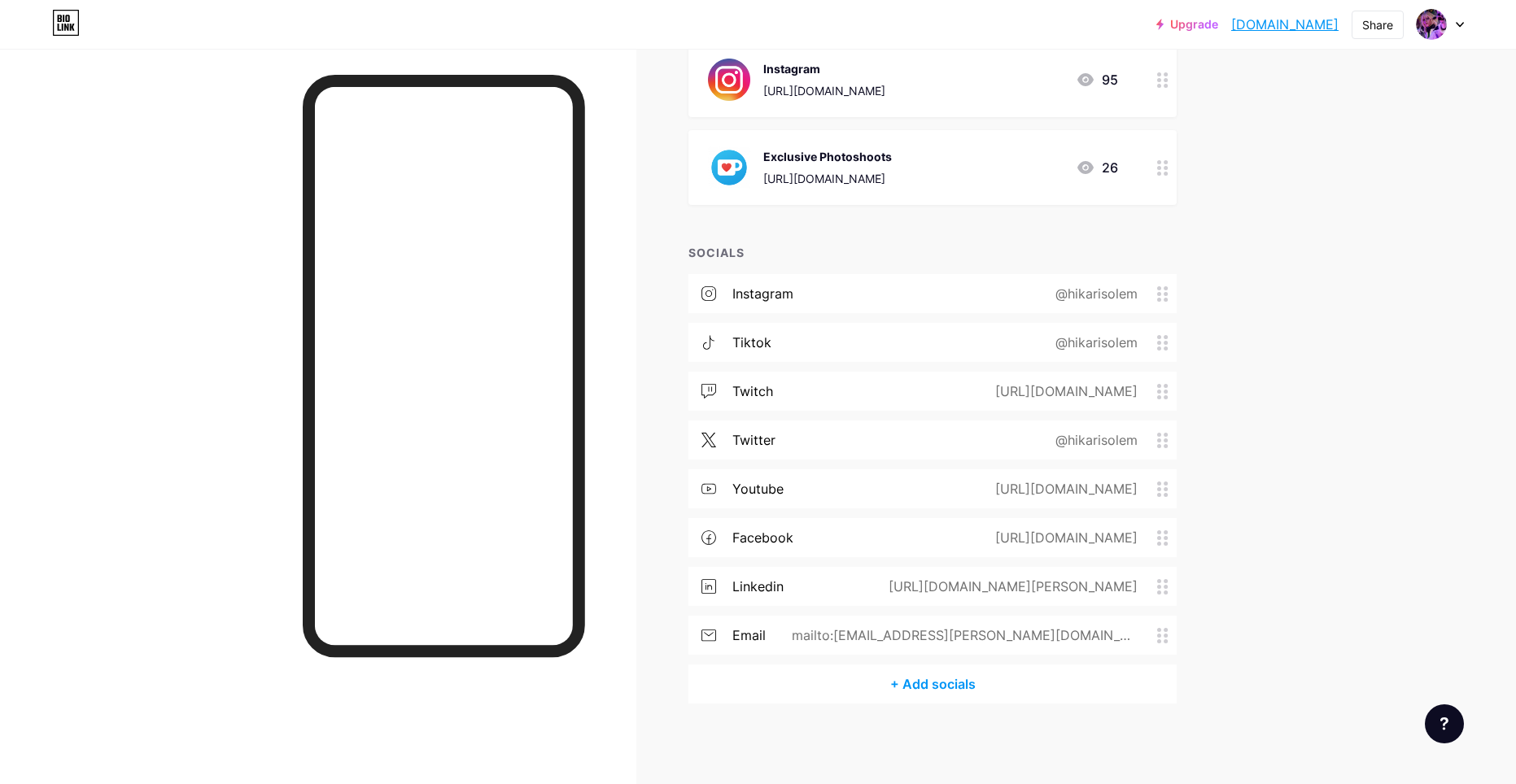
click at [995, 630] on div "mailto:[EMAIL_ADDRESS][PERSON_NAME][DOMAIN_NAME]" at bounding box center [961, 634] width 391 height 20
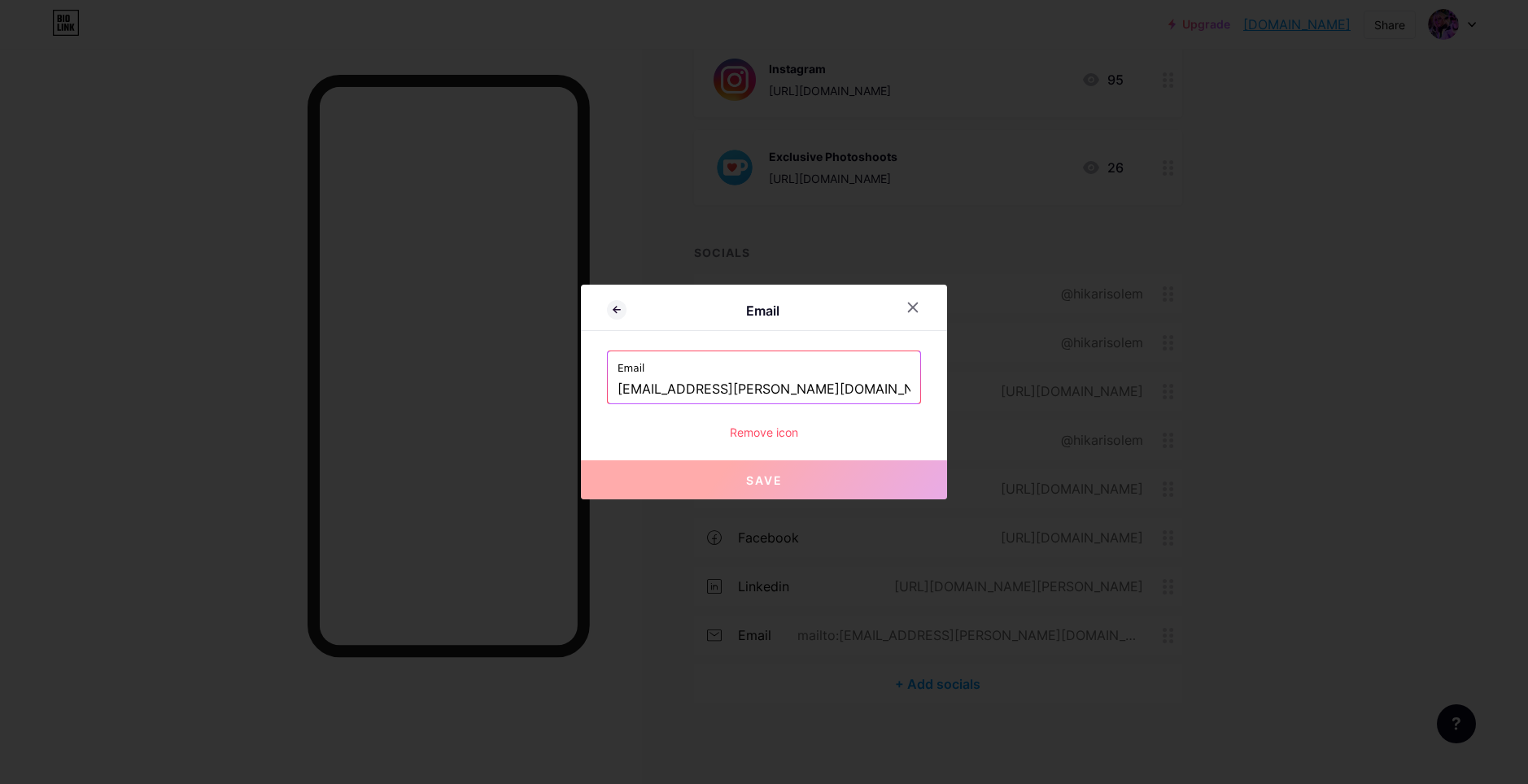
drag, startPoint x: 702, startPoint y: 388, endPoint x: 591, endPoint y: 395, distance: 111.2
click at [591, 395] on div "Email Email [EMAIL_ADDRESS][PERSON_NAME][DOMAIN_NAME] Remove icon Save" at bounding box center [764, 392] width 366 height 214
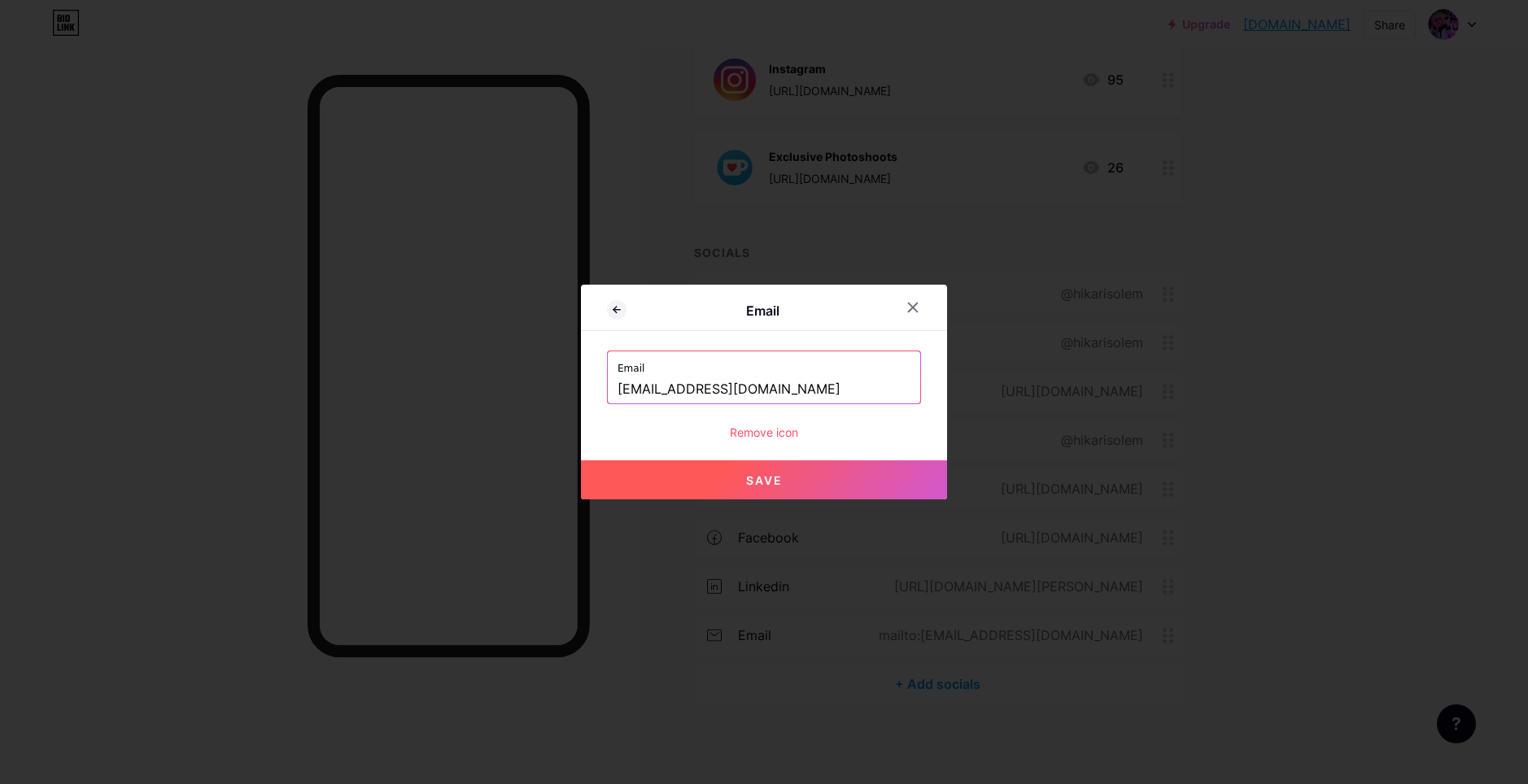
click at [790, 476] on button "Save" at bounding box center [764, 479] width 366 height 39
type input "mailto:[EMAIL_ADDRESS][DOMAIN_NAME]"
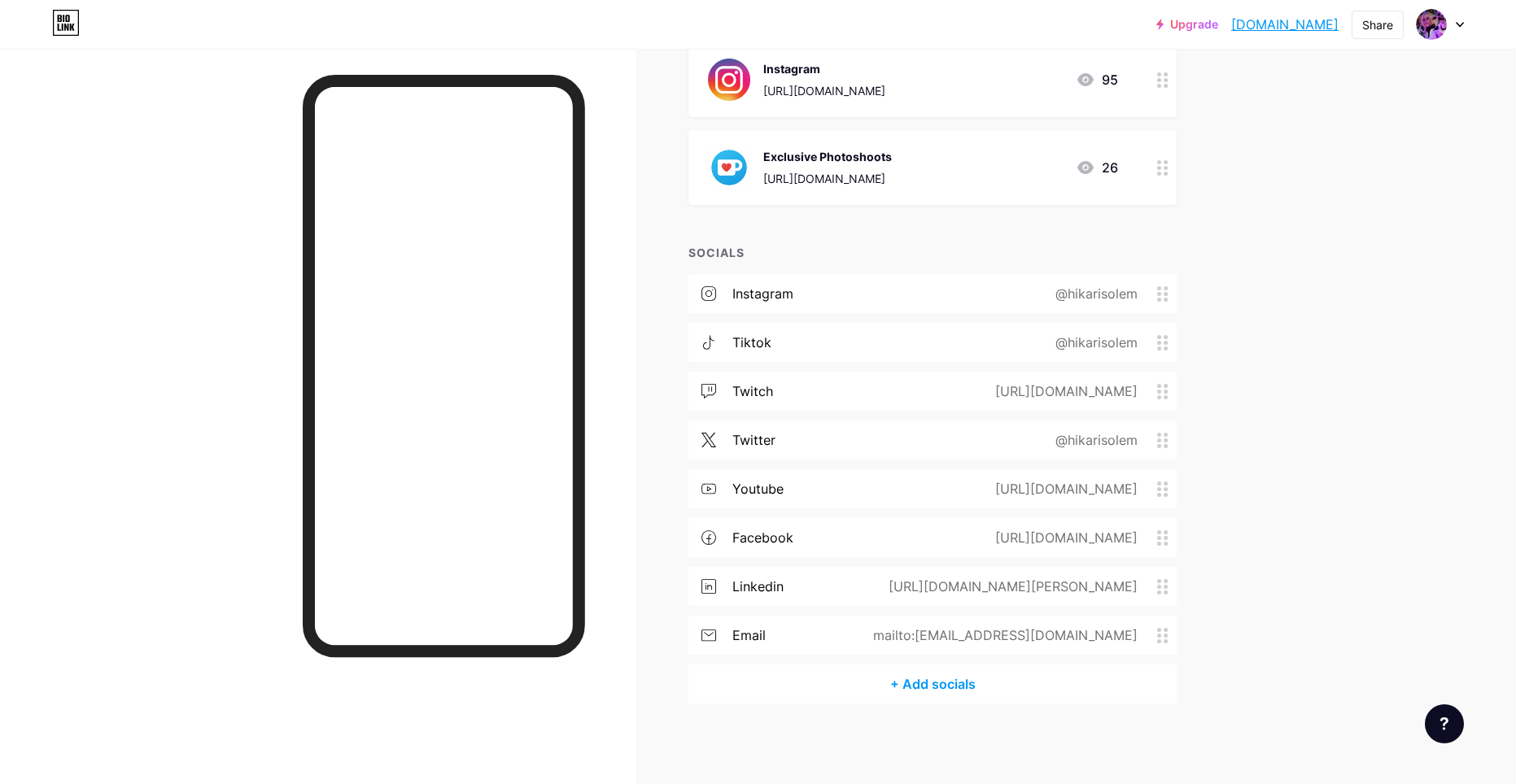
click at [995, 348] on div "tiktok @hikarisolem" at bounding box center [932, 341] width 488 height 39
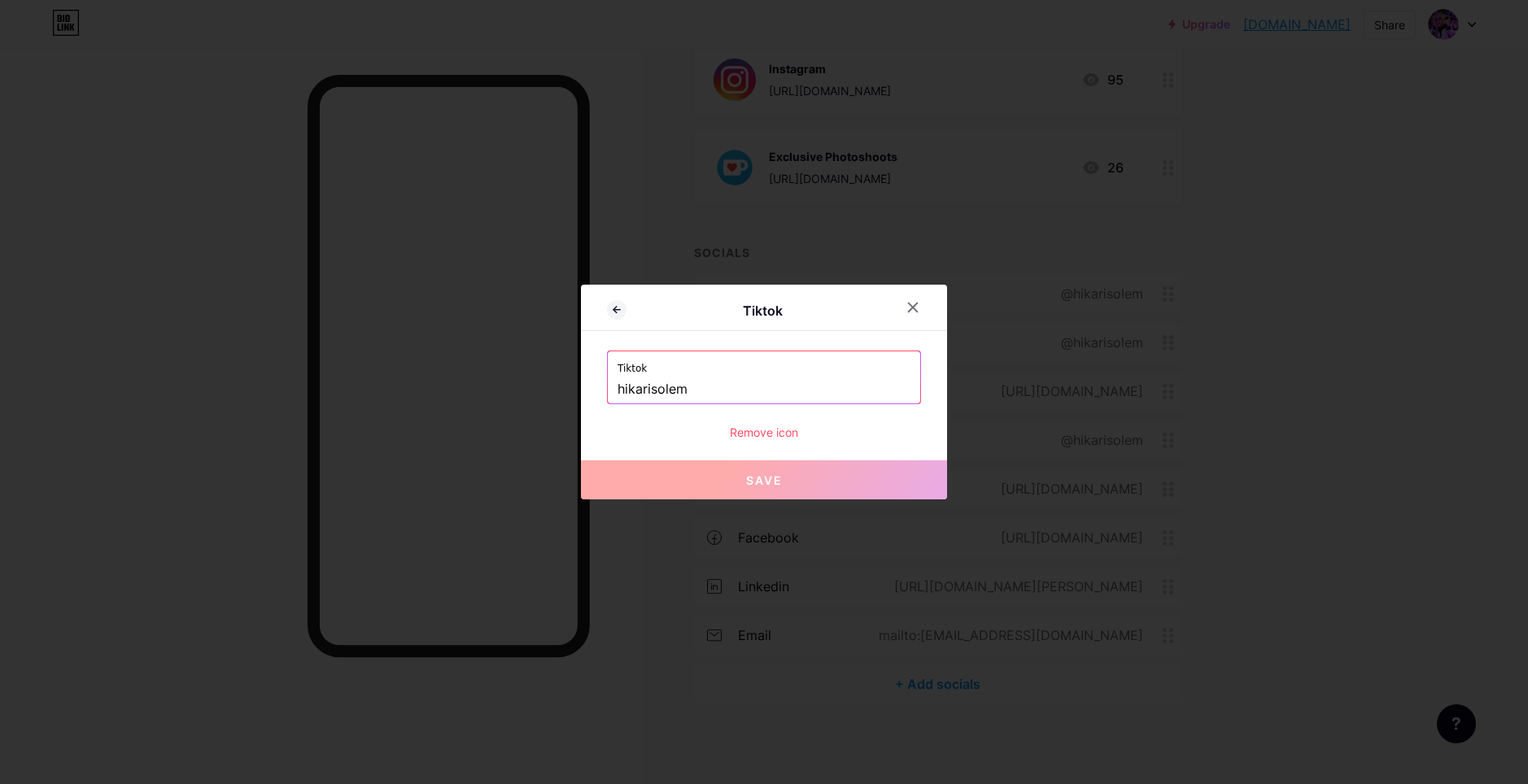
click at [694, 372] on label "Tiktok" at bounding box center [764, 363] width 293 height 24
click at [714, 396] on input "hikarisolem" at bounding box center [764, 390] width 293 height 28
click at [611, 386] on div "Tiktok hikarisolem" at bounding box center [764, 377] width 312 height 52
click at [618, 391] on input "hikarisolem" at bounding box center [764, 390] width 293 height 28
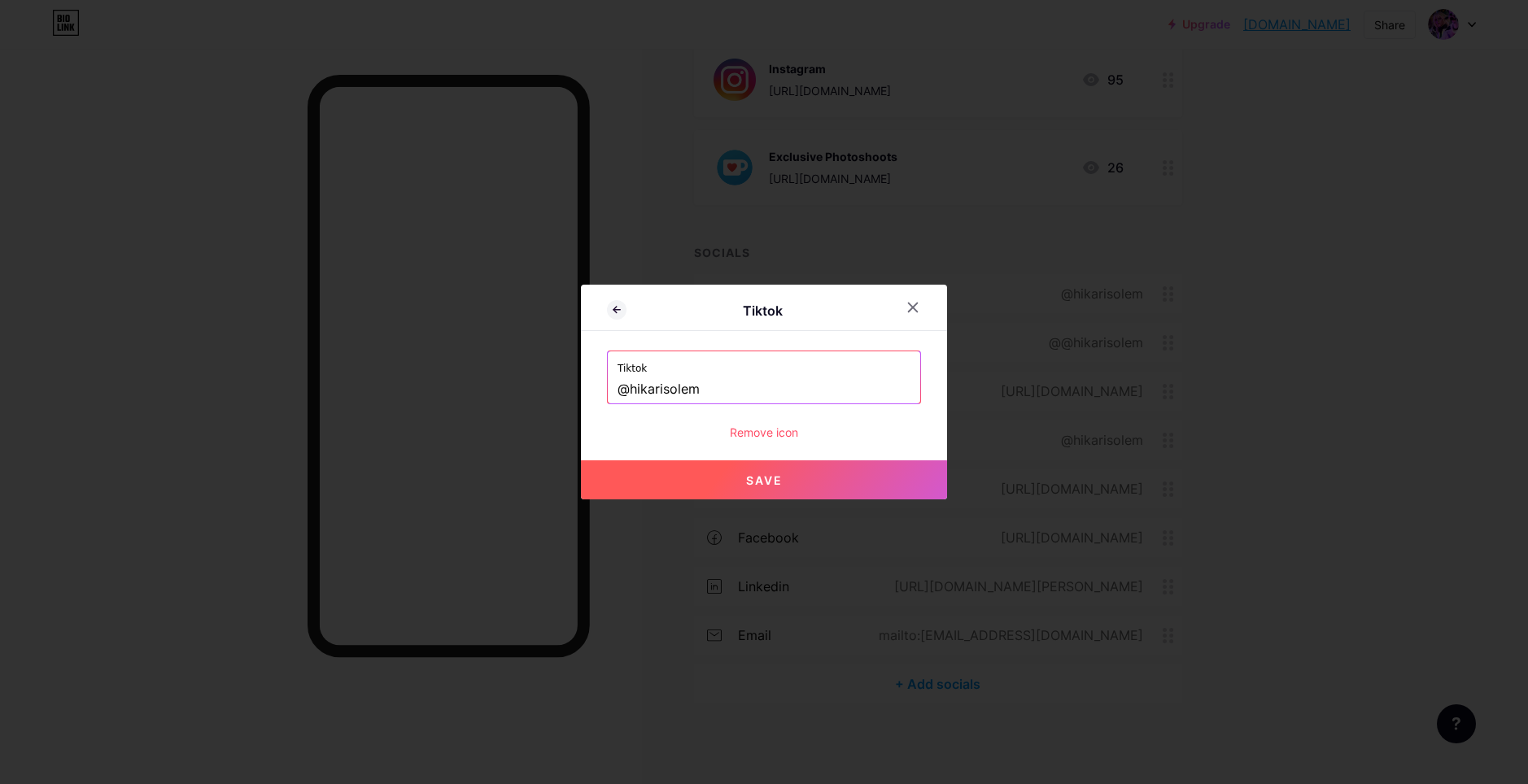
click at [789, 494] on button "Save" at bounding box center [764, 479] width 366 height 39
type input "[URL][DOMAIN_NAME]"
